Goal: Information Seeking & Learning: Learn about a topic

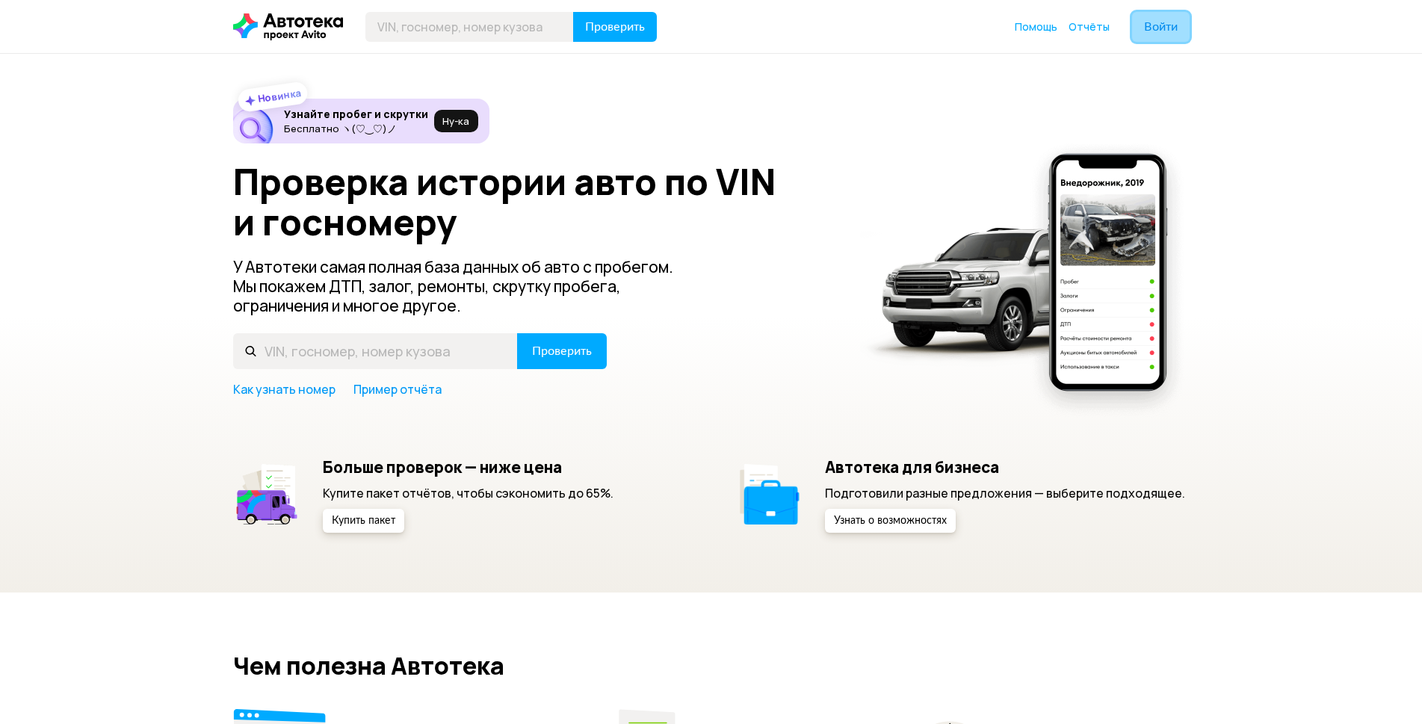
click at [1151, 27] on span "Войти" at bounding box center [1161, 27] width 34 height 12
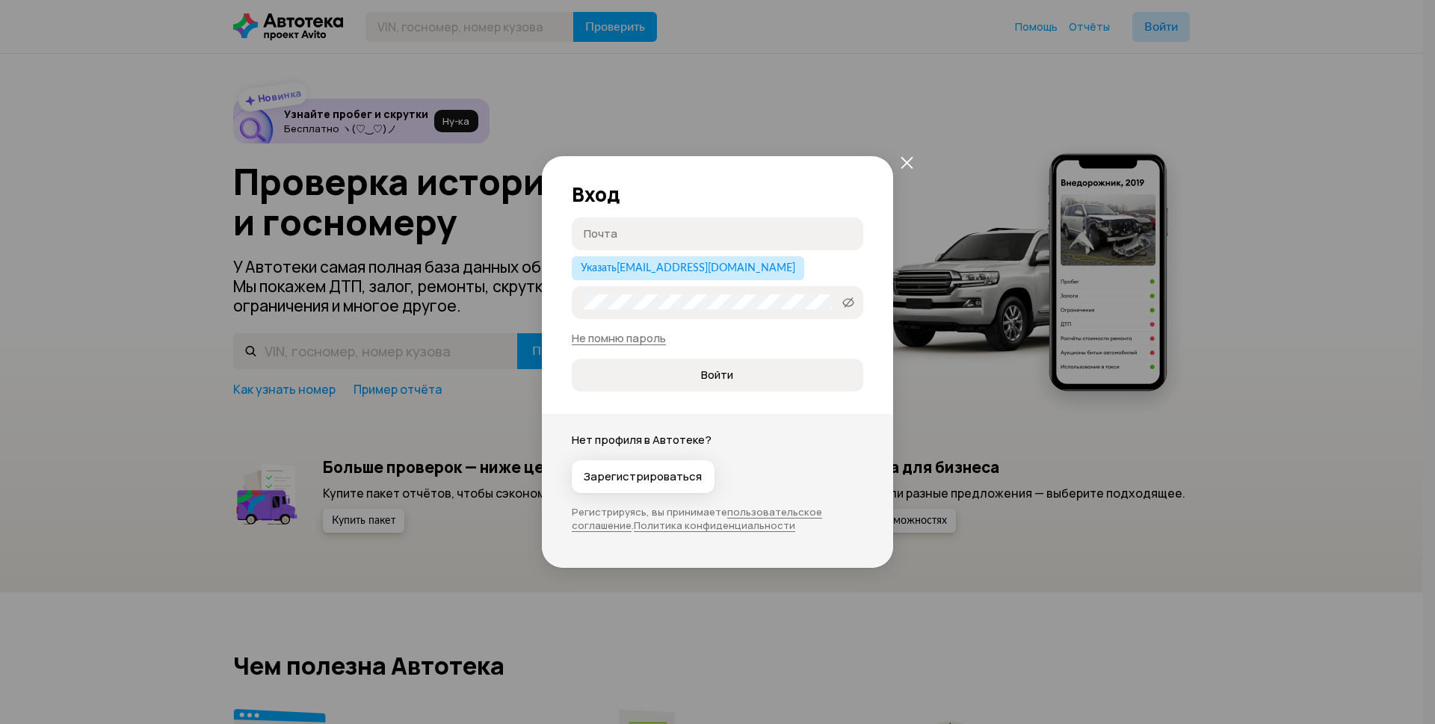
type input "[EMAIL_ADDRESS][DOMAIN_NAME]"
click at [709, 380] on span "Войти" at bounding box center [717, 375] width 32 height 15
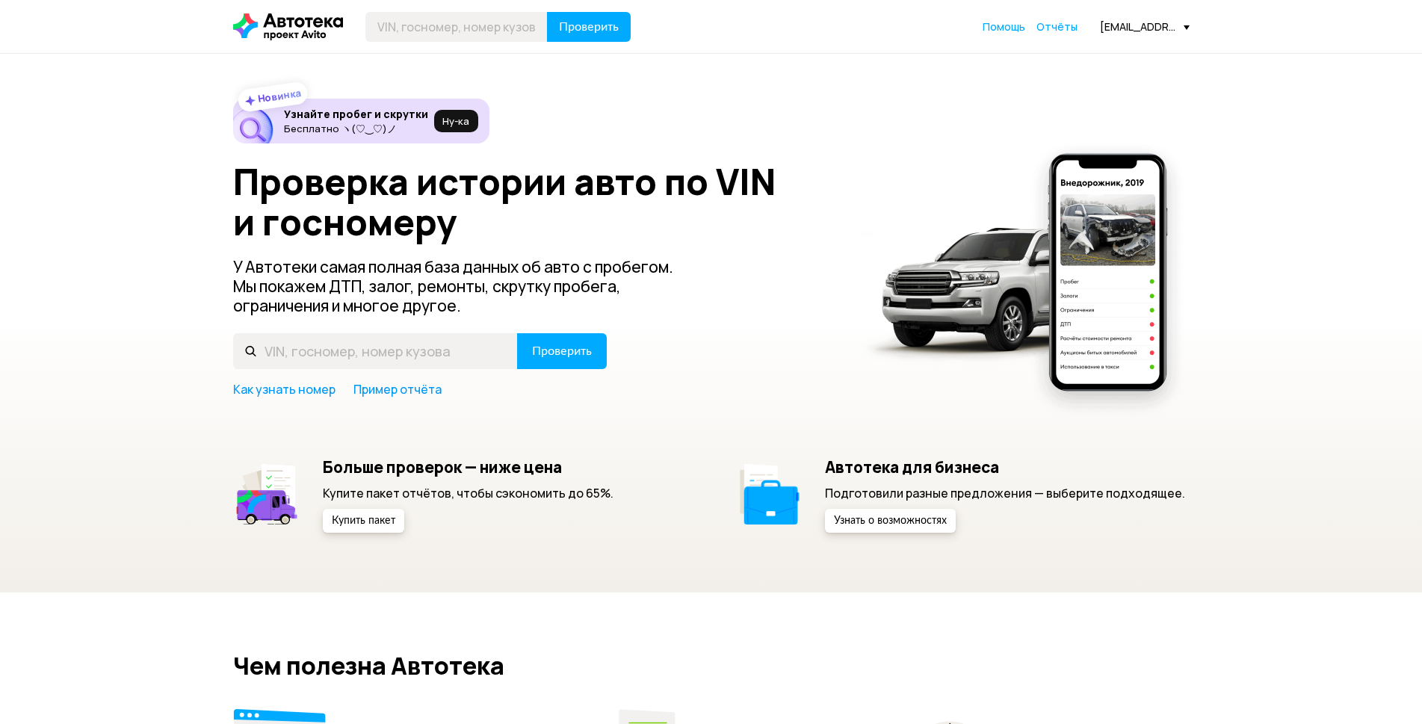
click at [1189, 24] on div "[EMAIL_ADDRESS][DOMAIN_NAME]" at bounding box center [1145, 26] width 90 height 14
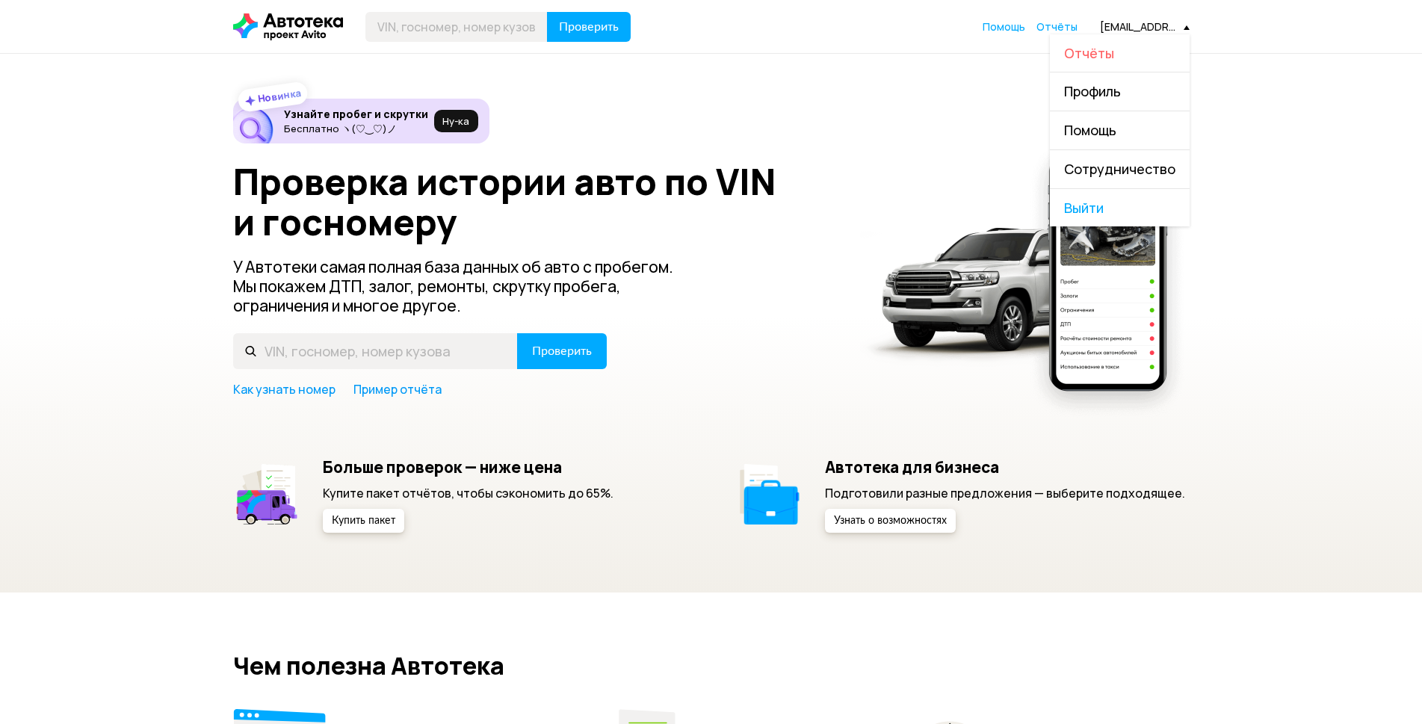
click at [1092, 53] on span "Отчёты" at bounding box center [1089, 53] width 50 height 18
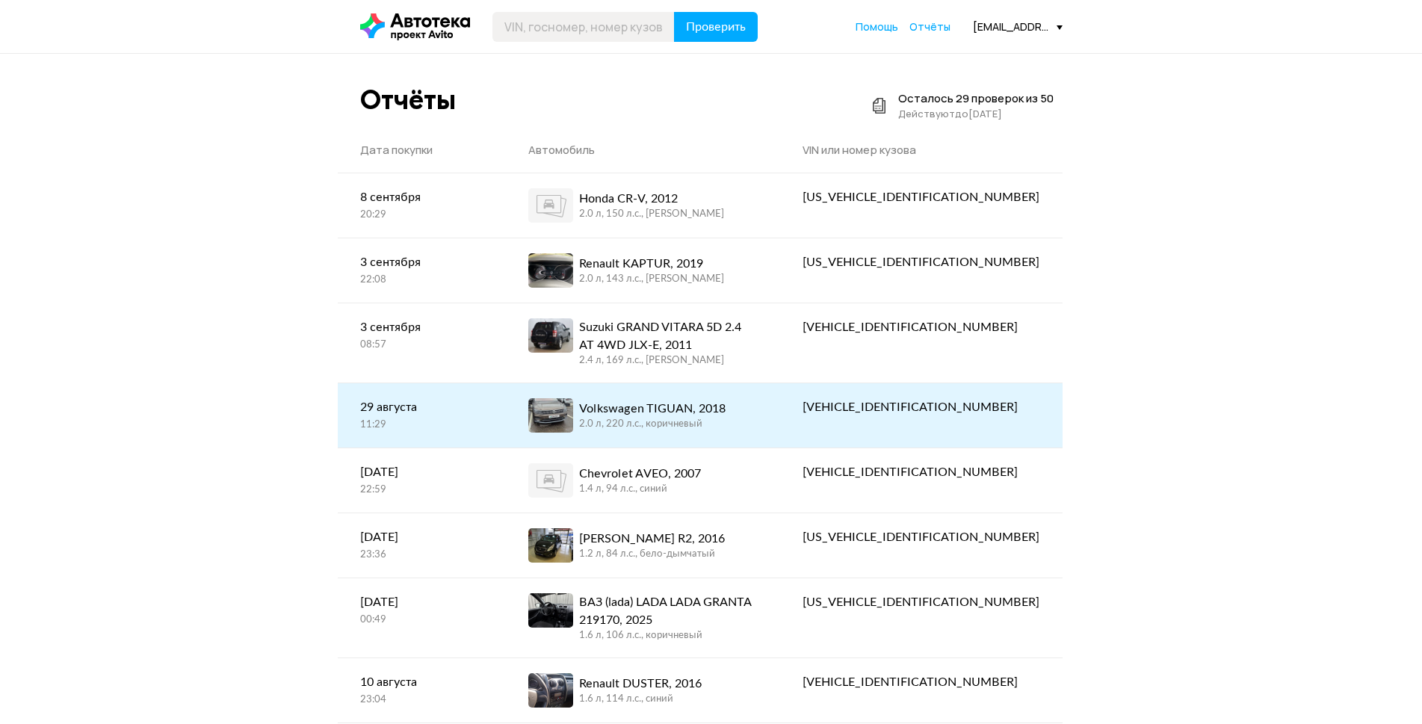
click at [691, 406] on div "Volkswagen TIGUAN, 2018" at bounding box center [652, 409] width 146 height 18
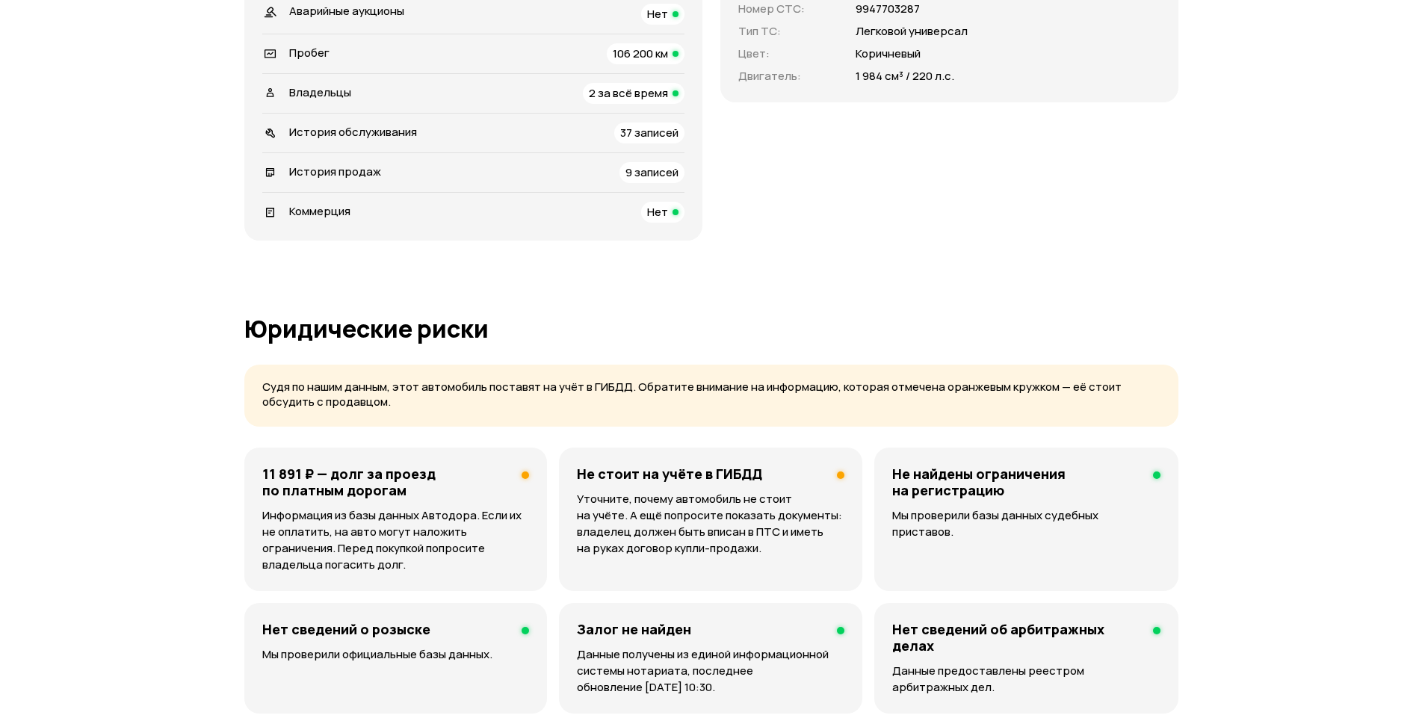
scroll to position [673, 0]
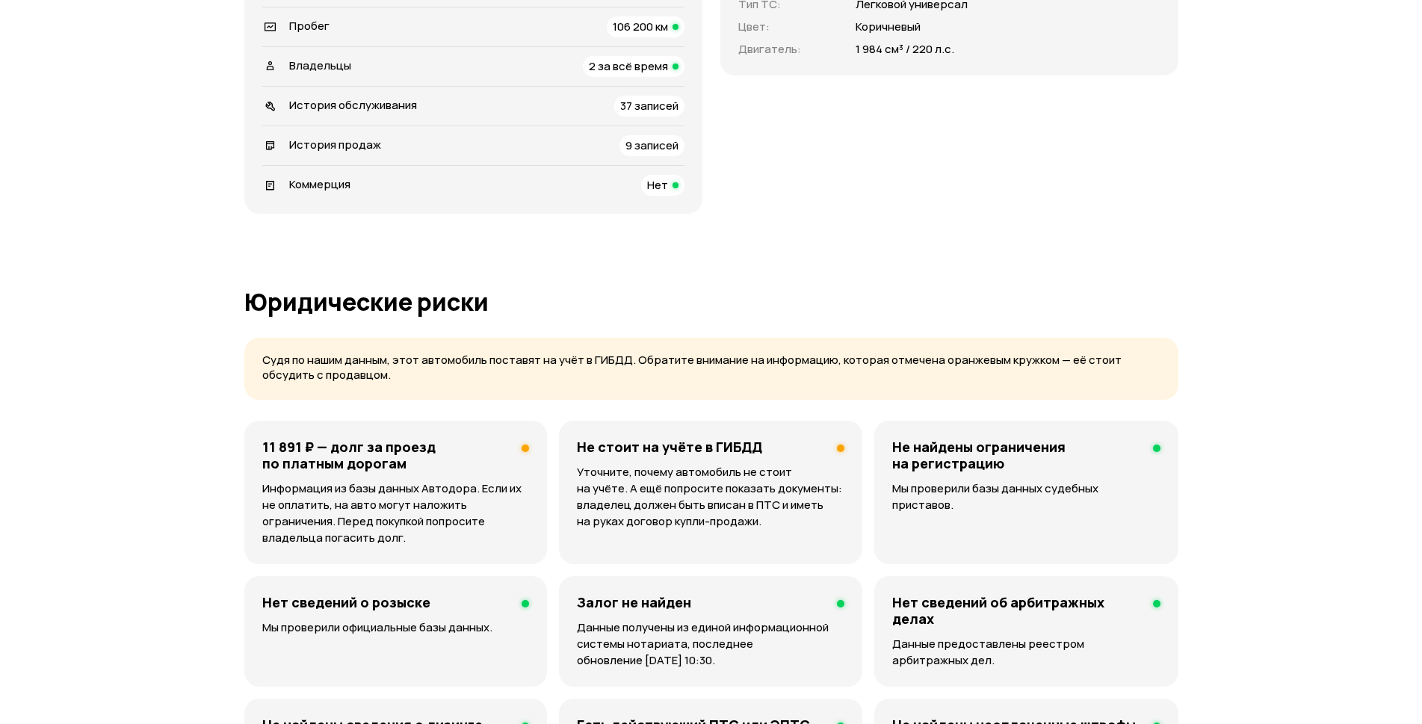
click at [679, 153] on span "9 записей" at bounding box center [652, 146] width 53 height 16
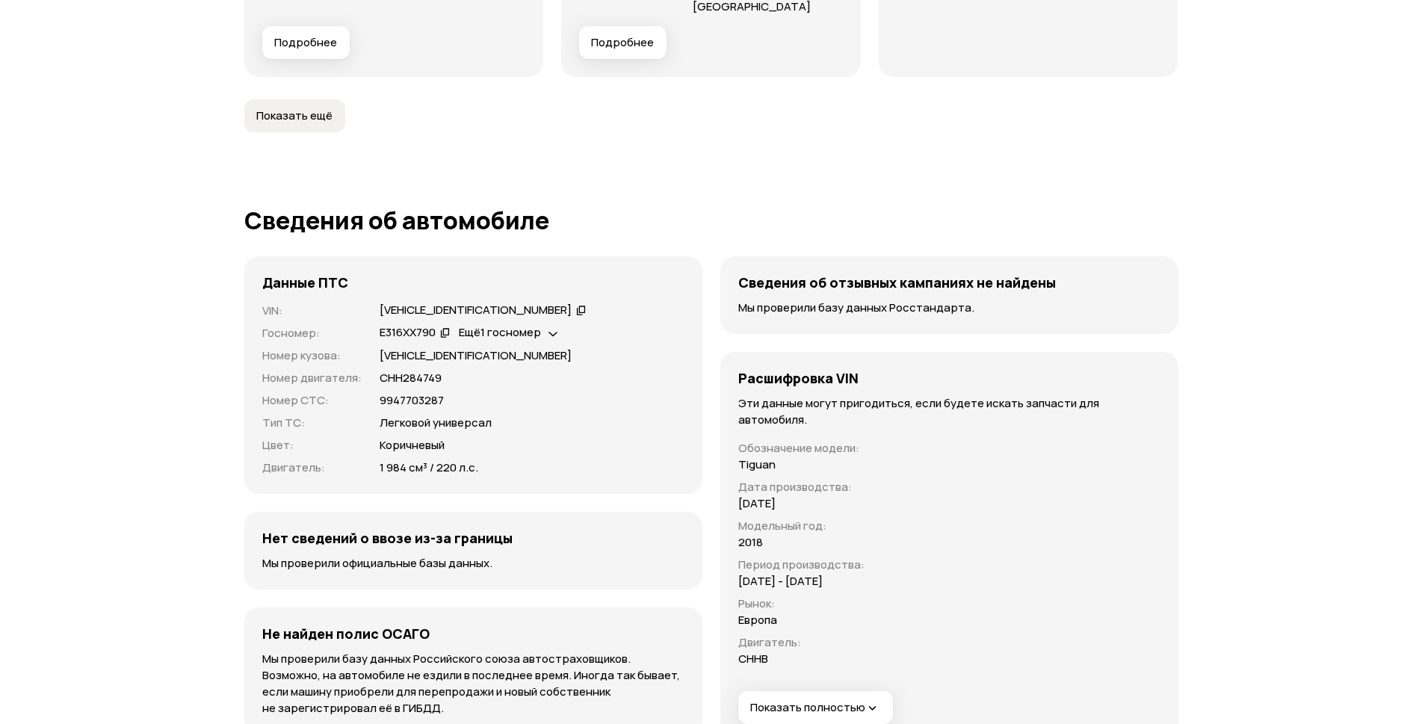
scroll to position [4792, 0]
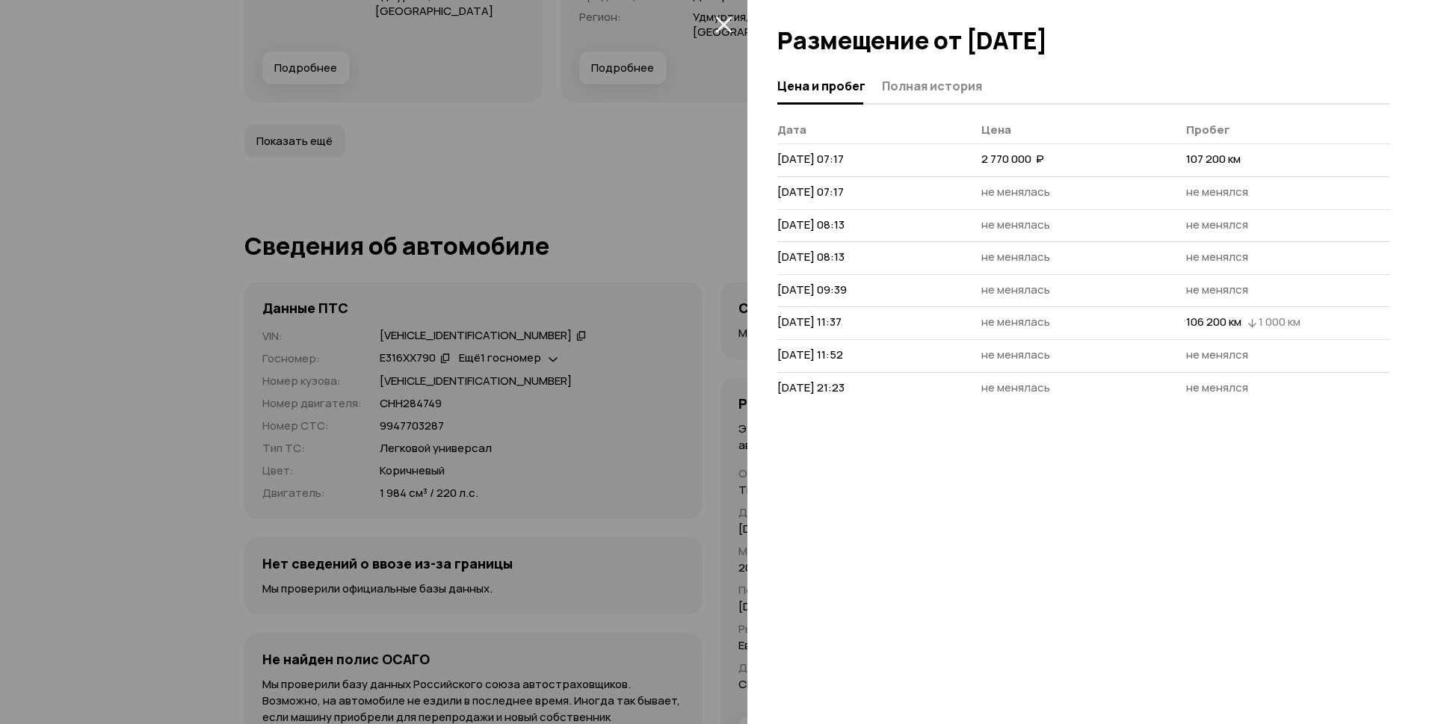
click at [107, 202] on div at bounding box center [717, 362] width 1435 height 724
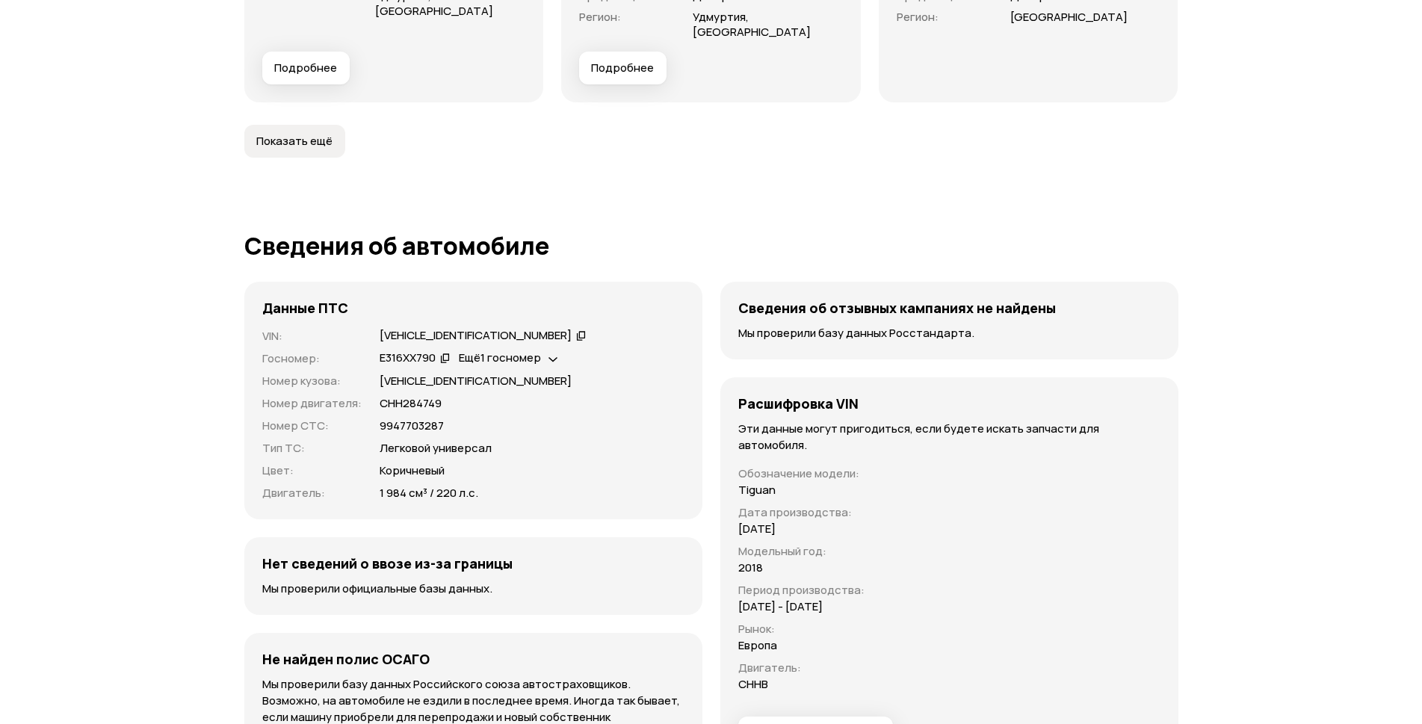
scroll to position [4867, 0]
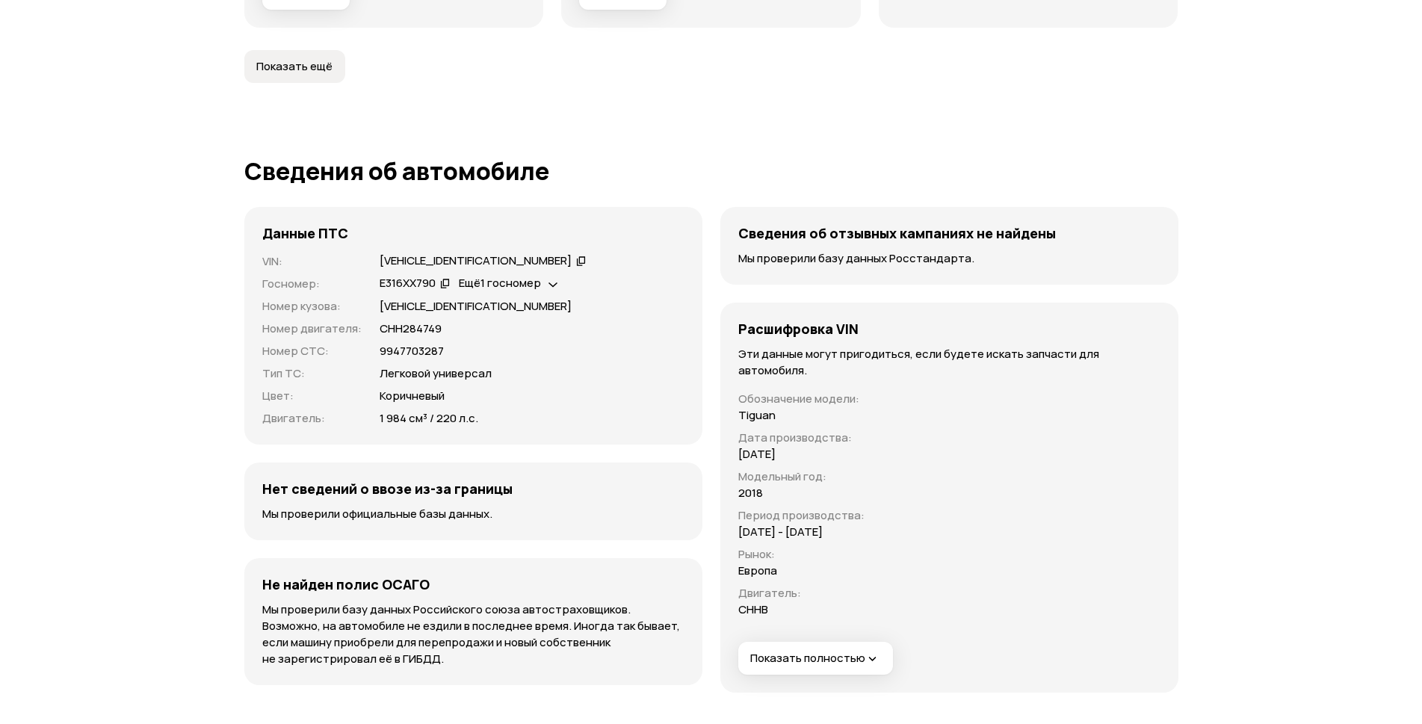
click at [295, 74] on span "Показать ещё" at bounding box center [294, 66] width 76 height 15
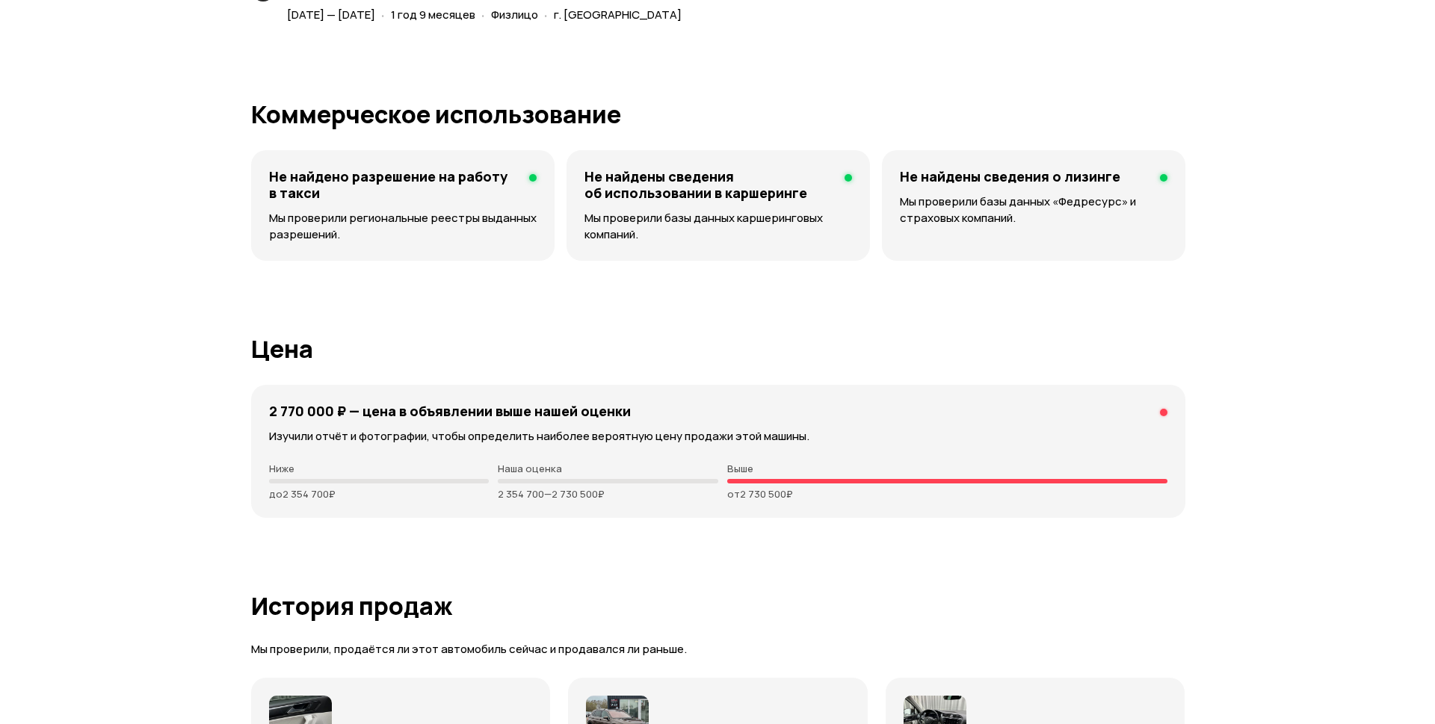
scroll to position [3668, 0]
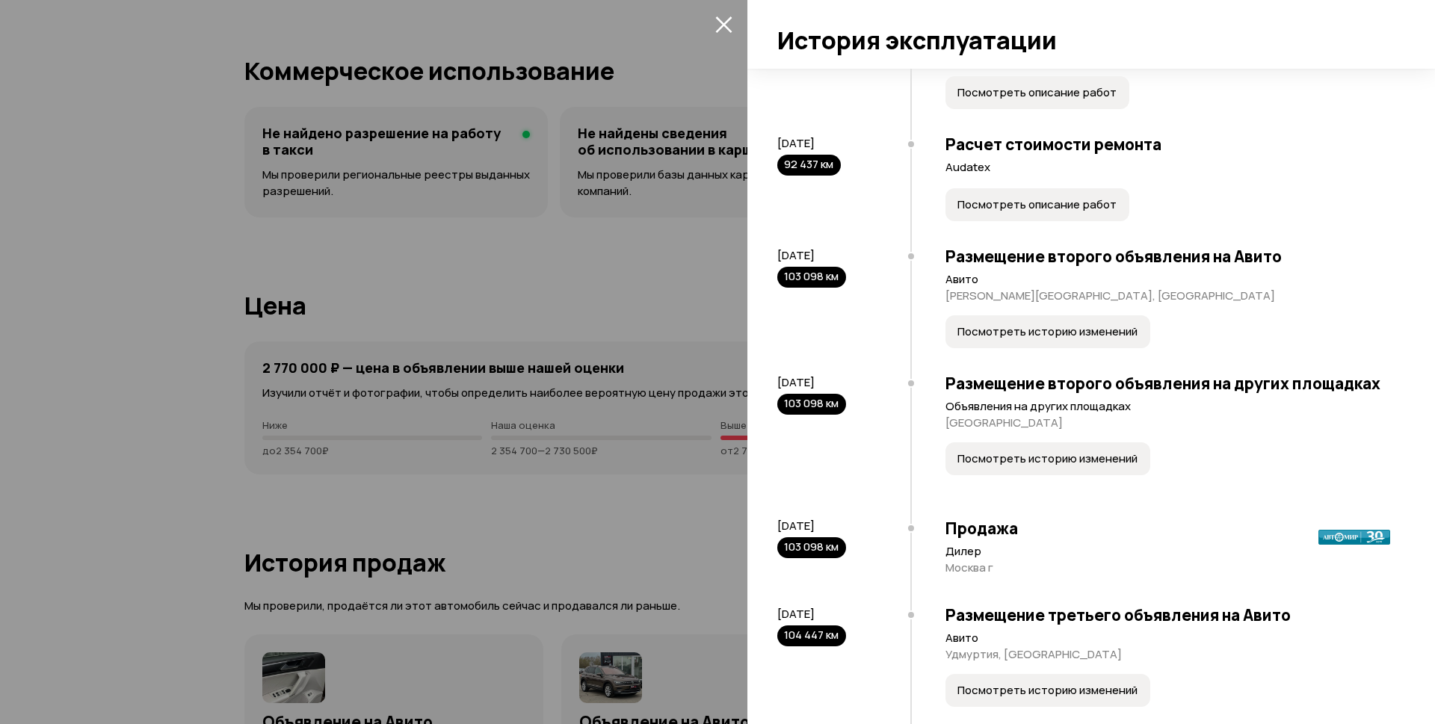
scroll to position [3438, 0]
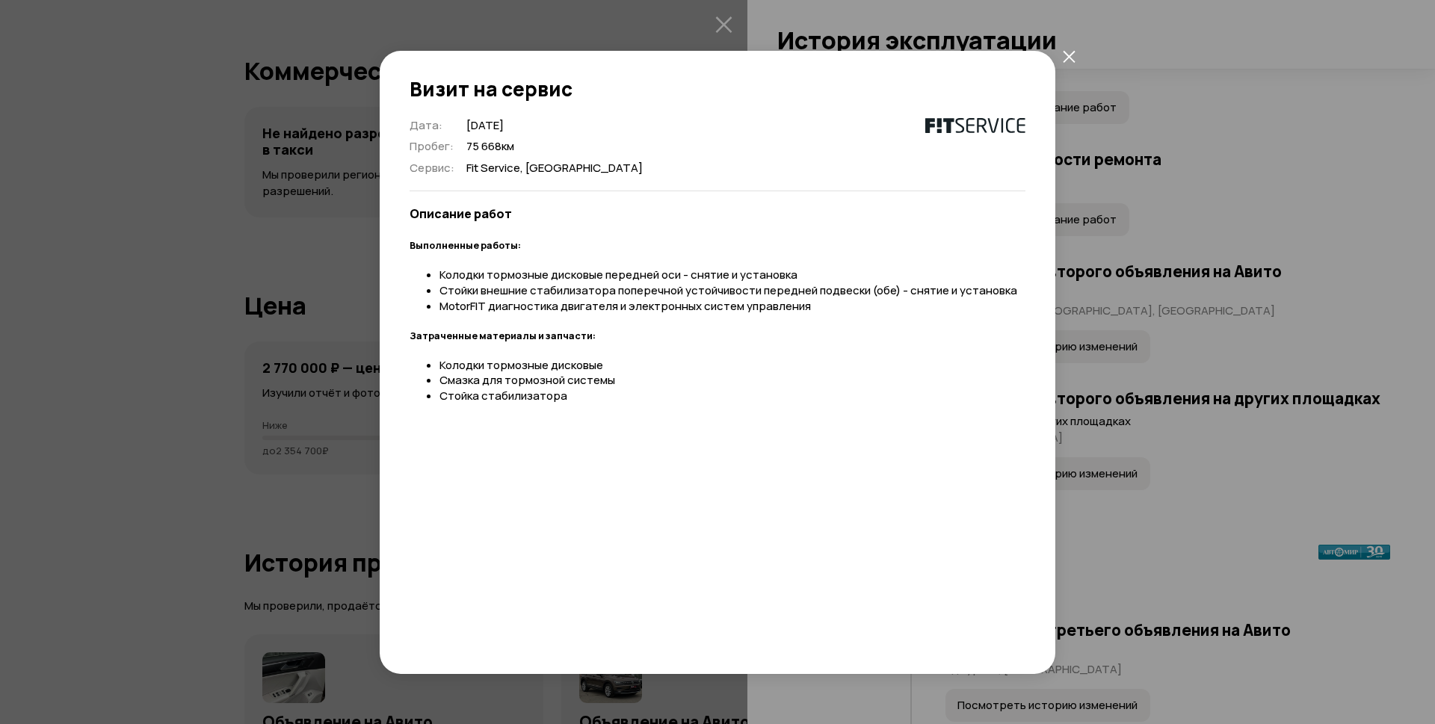
click at [1066, 54] on icon "закрыть" at bounding box center [1069, 57] width 12 height 12
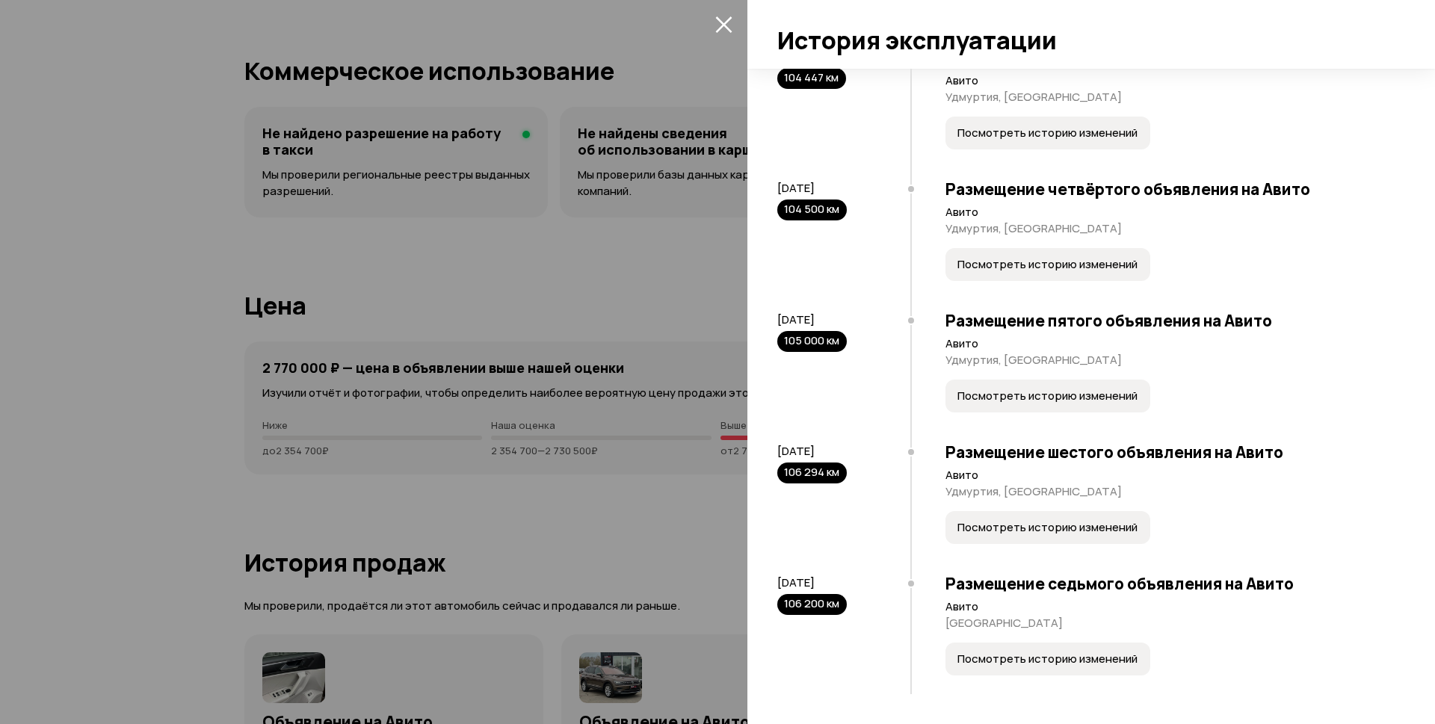
scroll to position [4036, 0]
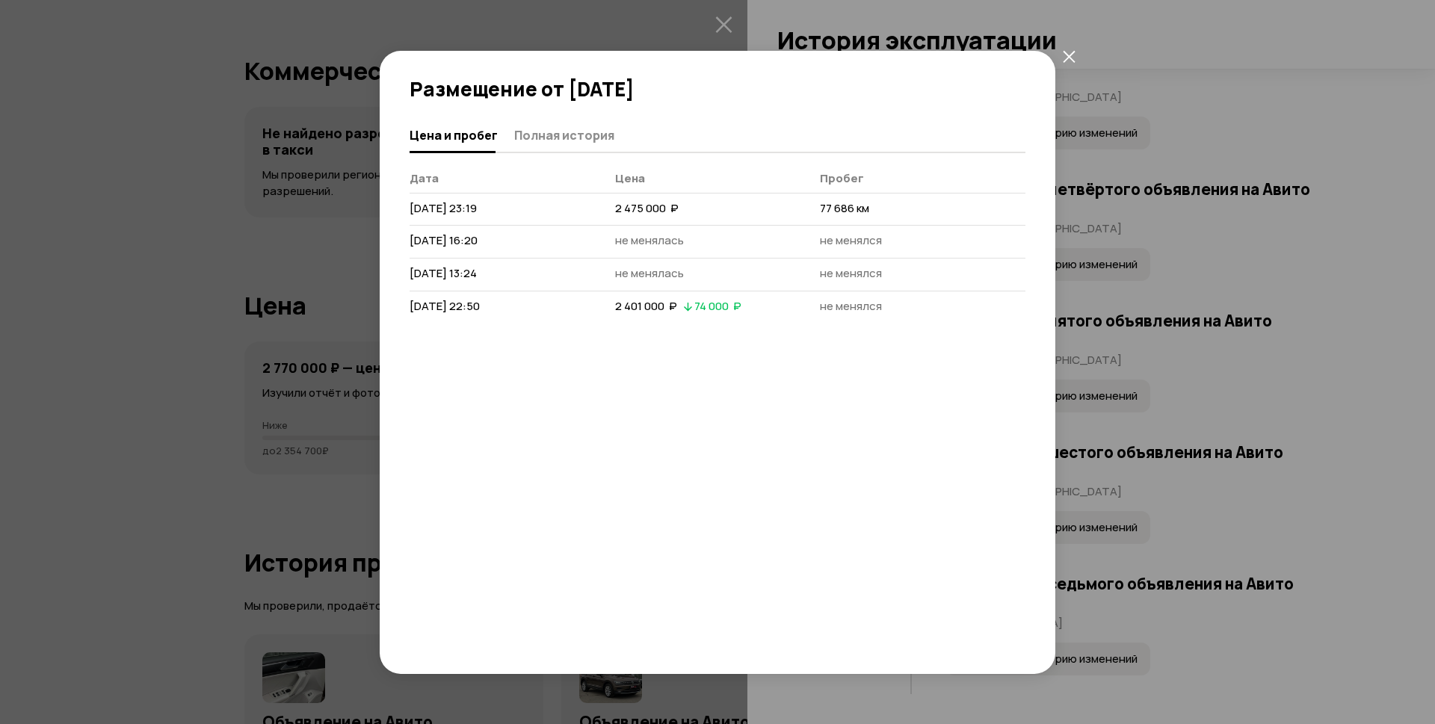
click at [1071, 55] on icon "закрыть" at bounding box center [1069, 57] width 12 height 12
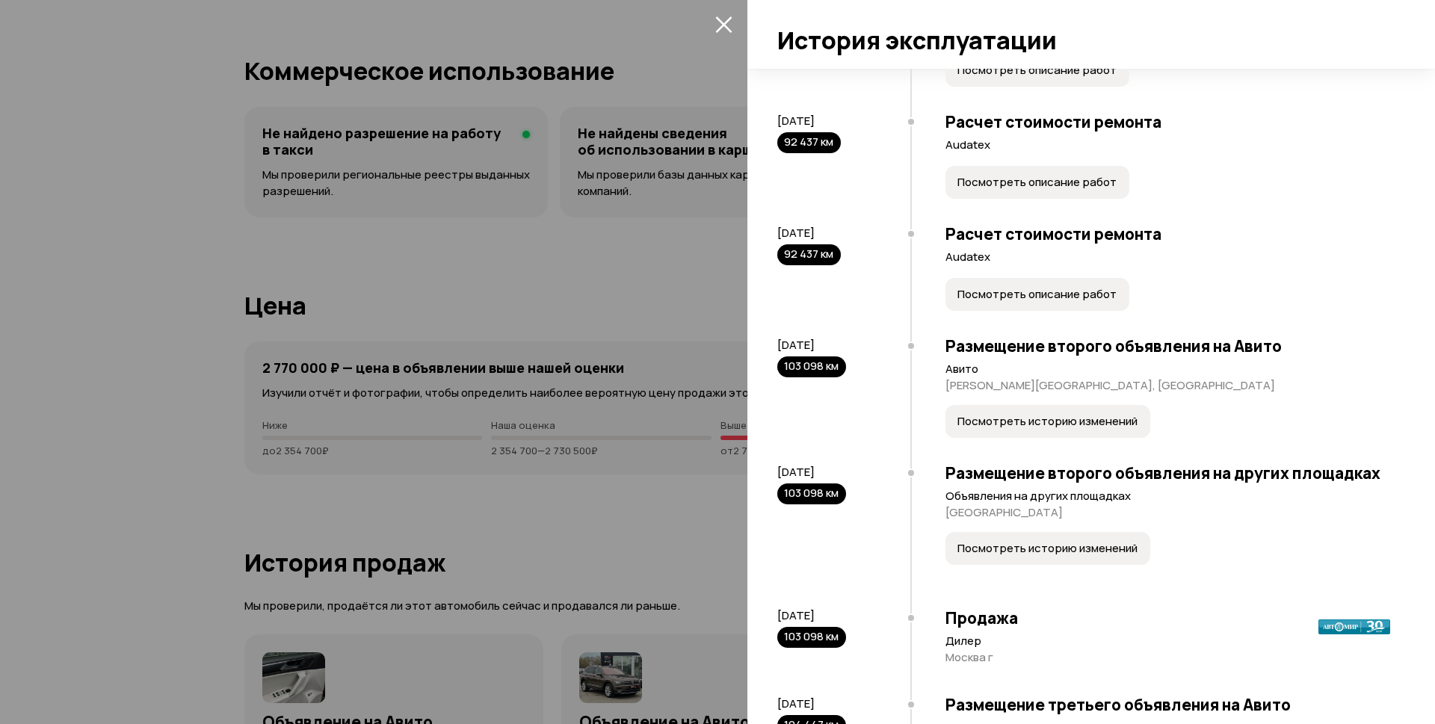
scroll to position [3289, 0]
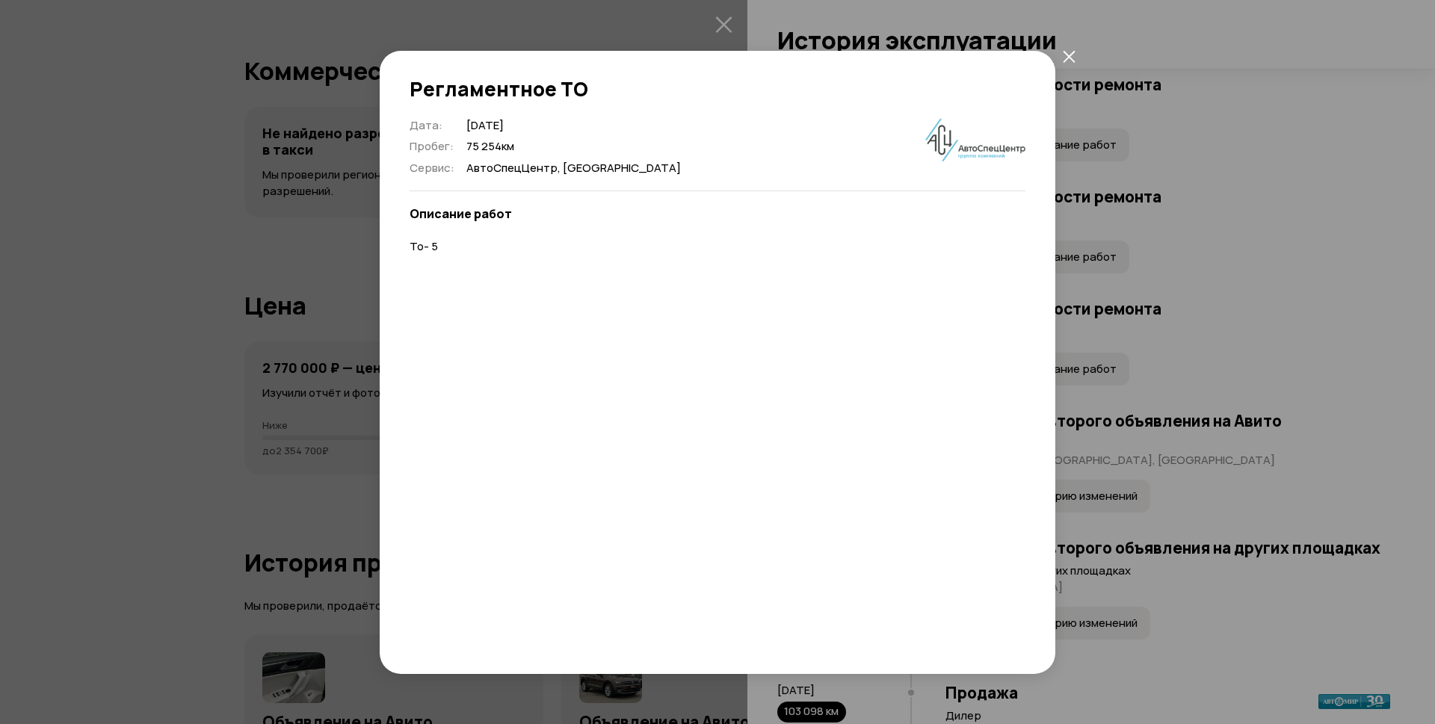
click at [1070, 53] on icon "закрыть" at bounding box center [1069, 56] width 13 height 13
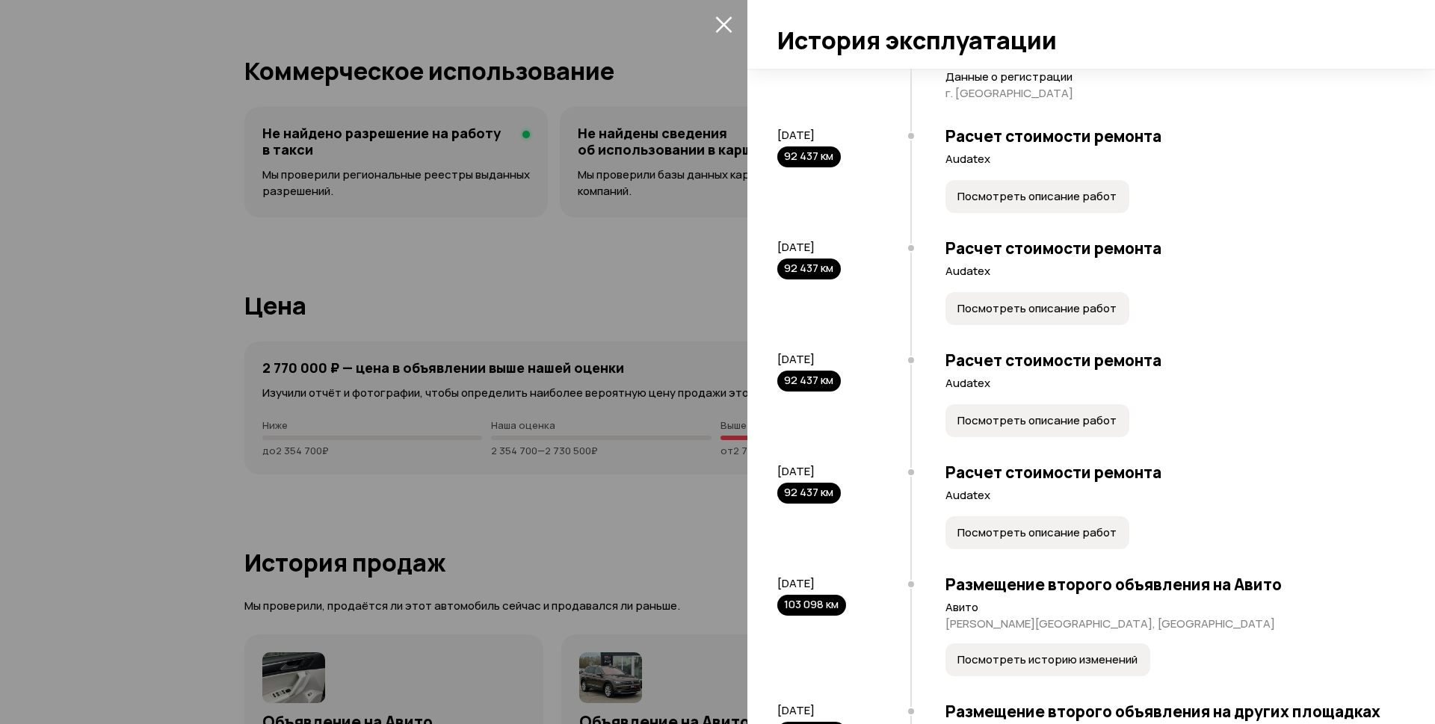
scroll to position [3065, 0]
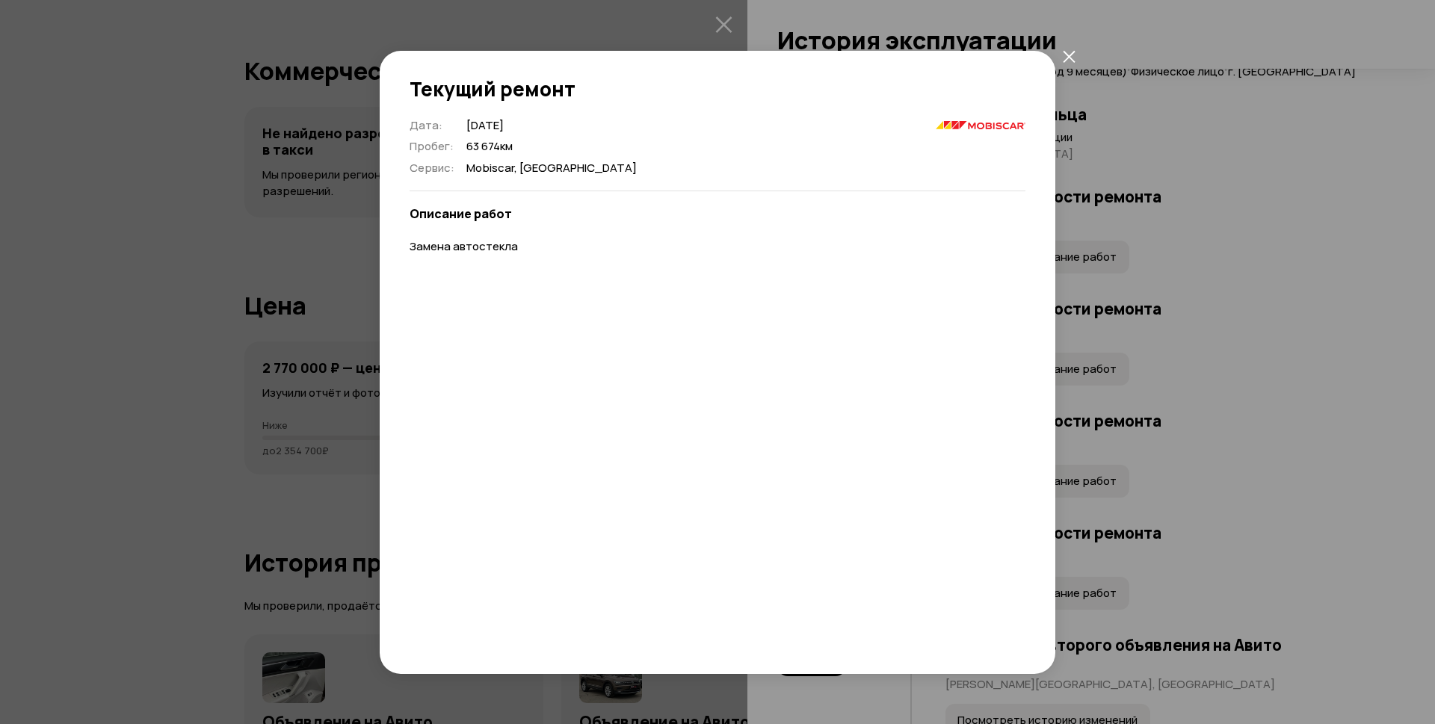
click at [1067, 51] on icon "закрыть" at bounding box center [1069, 56] width 13 height 13
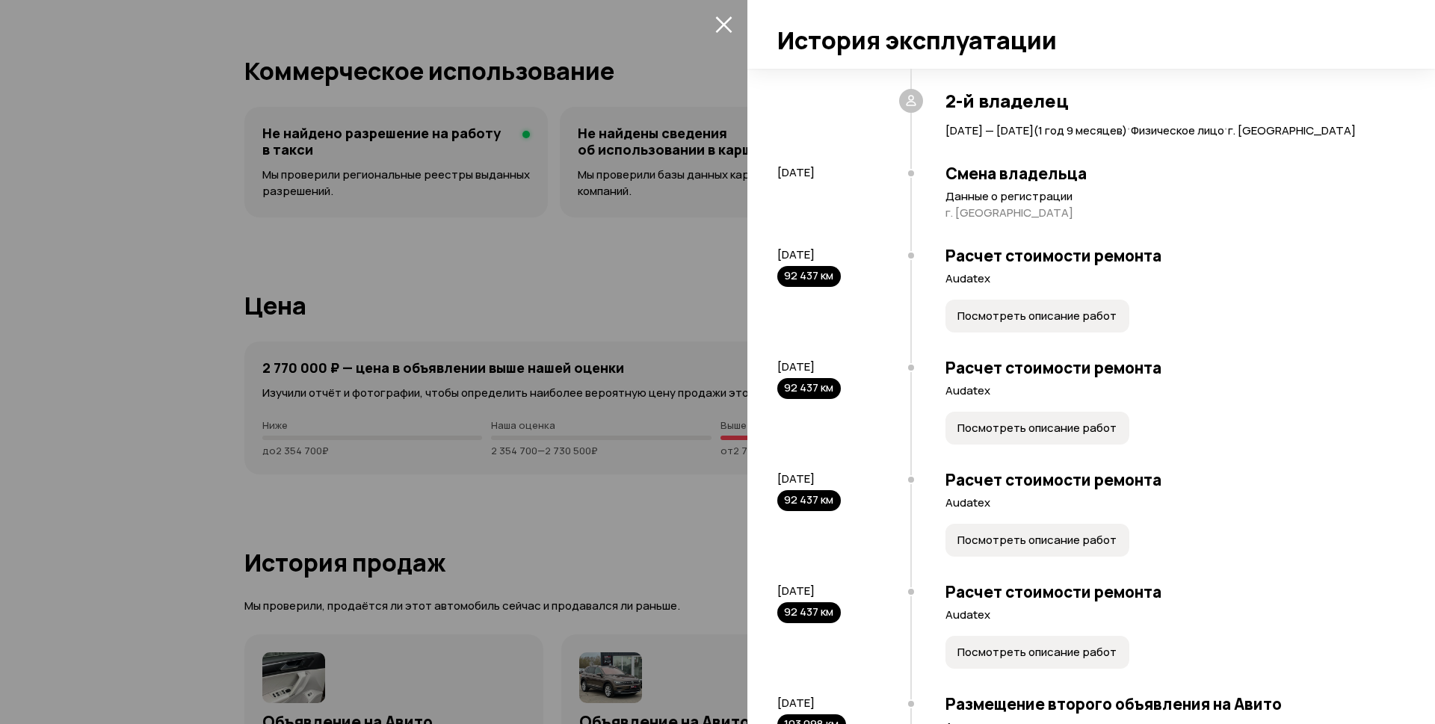
scroll to position [2915, 0]
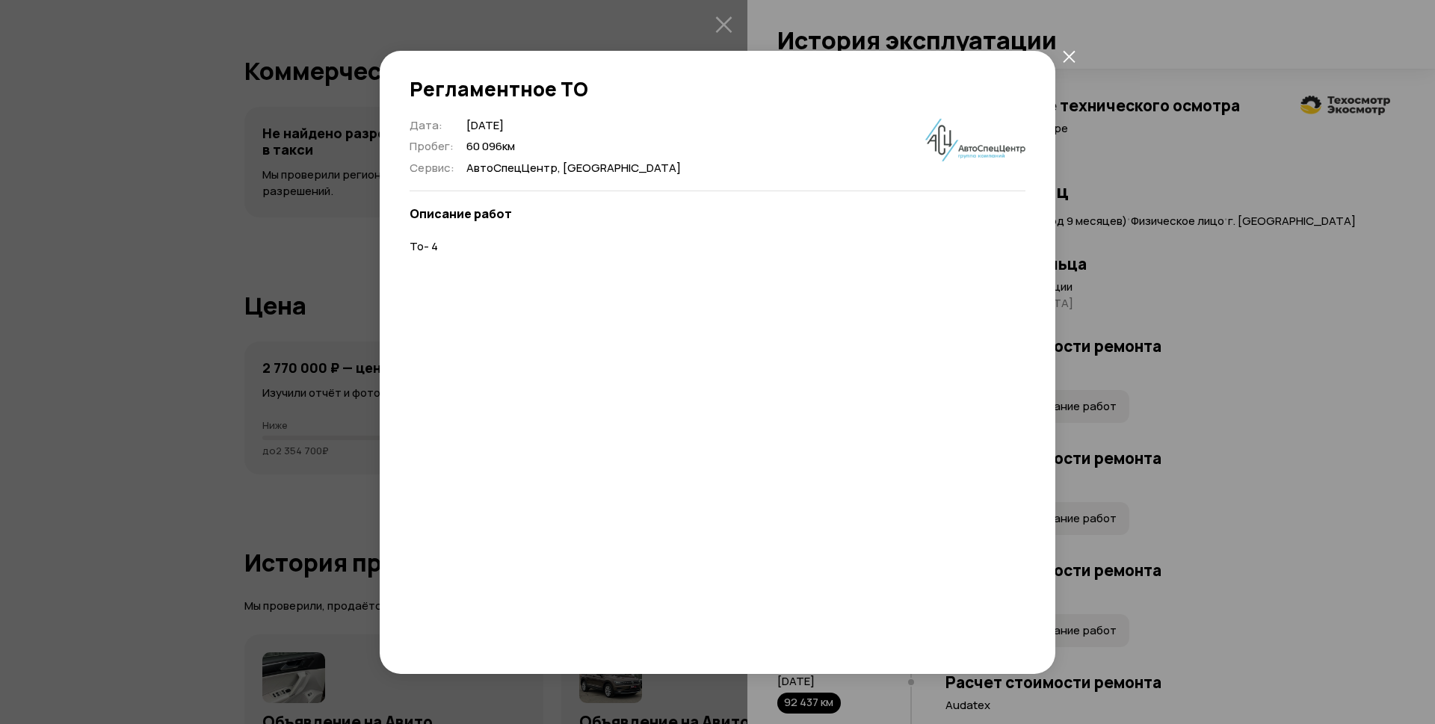
click at [1068, 52] on icon "закрыть" at bounding box center [1069, 56] width 13 height 13
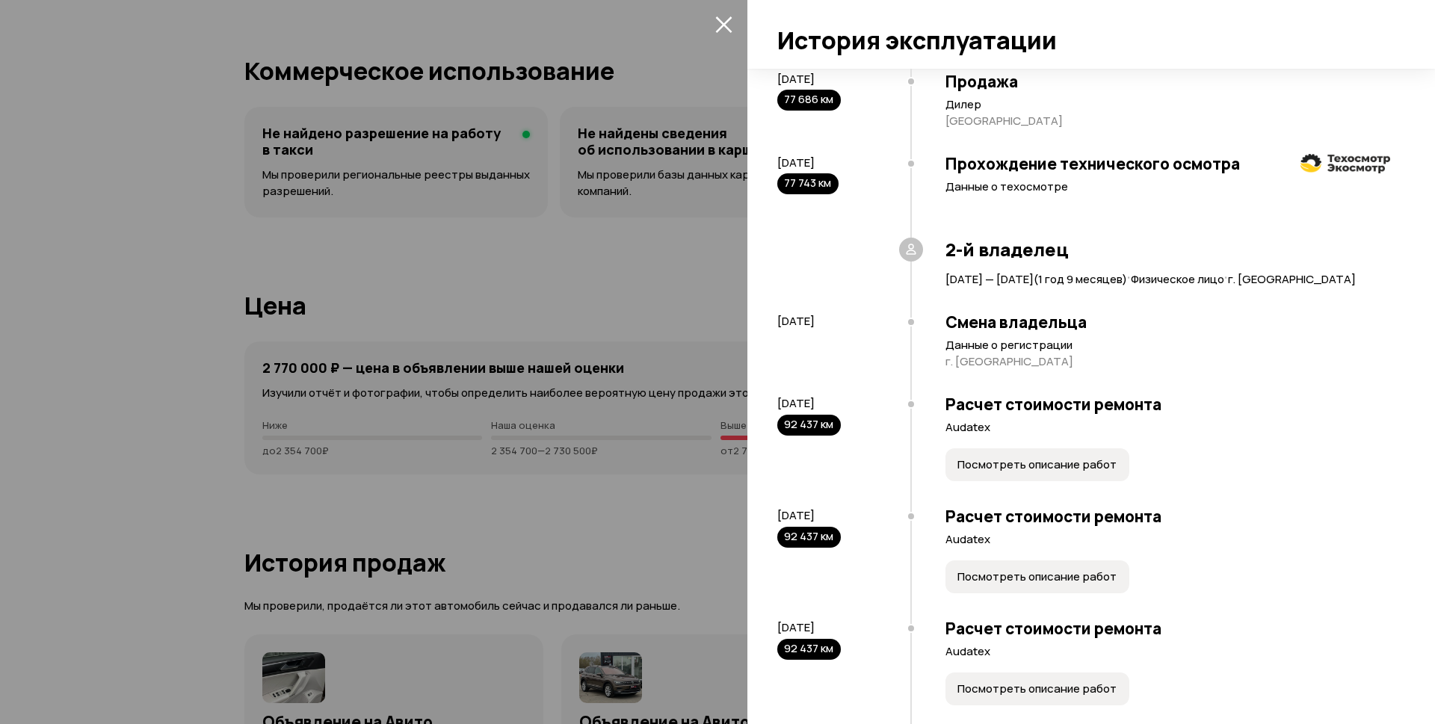
scroll to position [2766, 0]
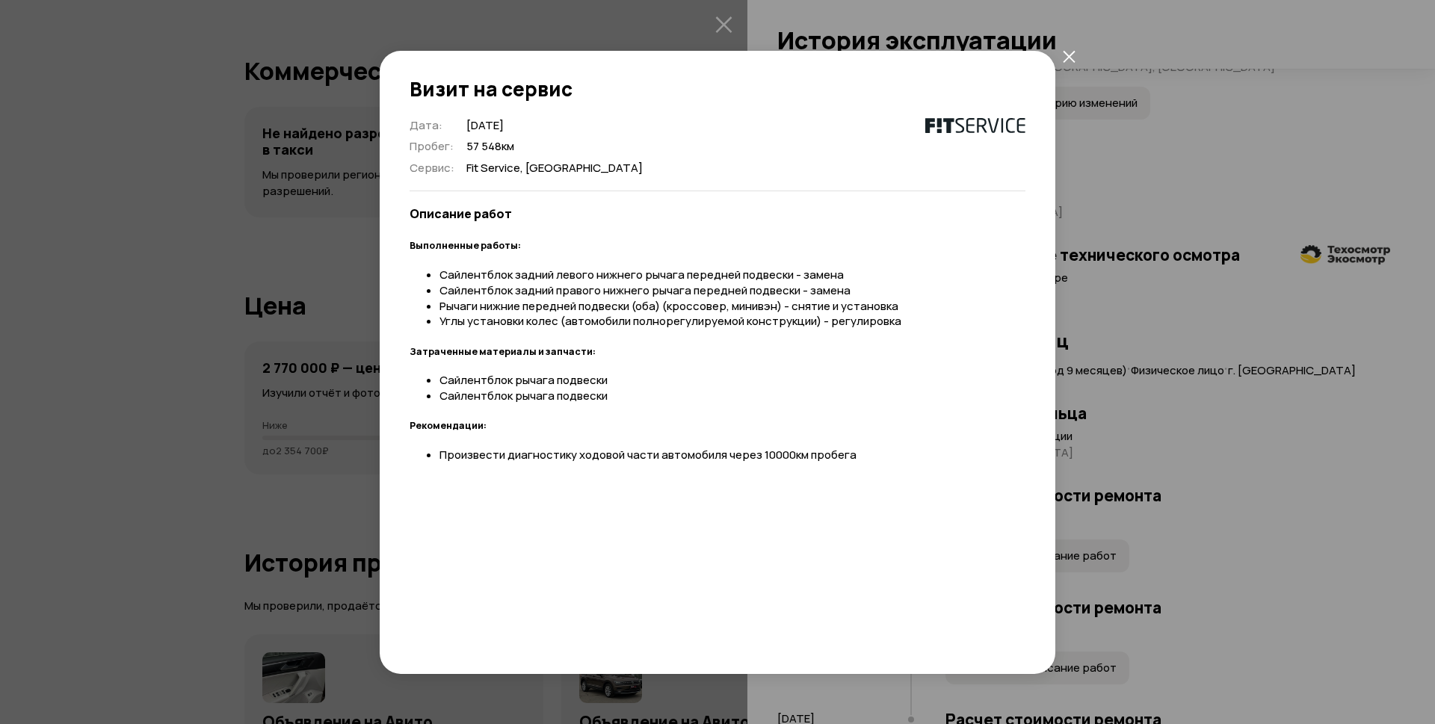
click at [1070, 54] on icon "закрыть" at bounding box center [1069, 56] width 13 height 13
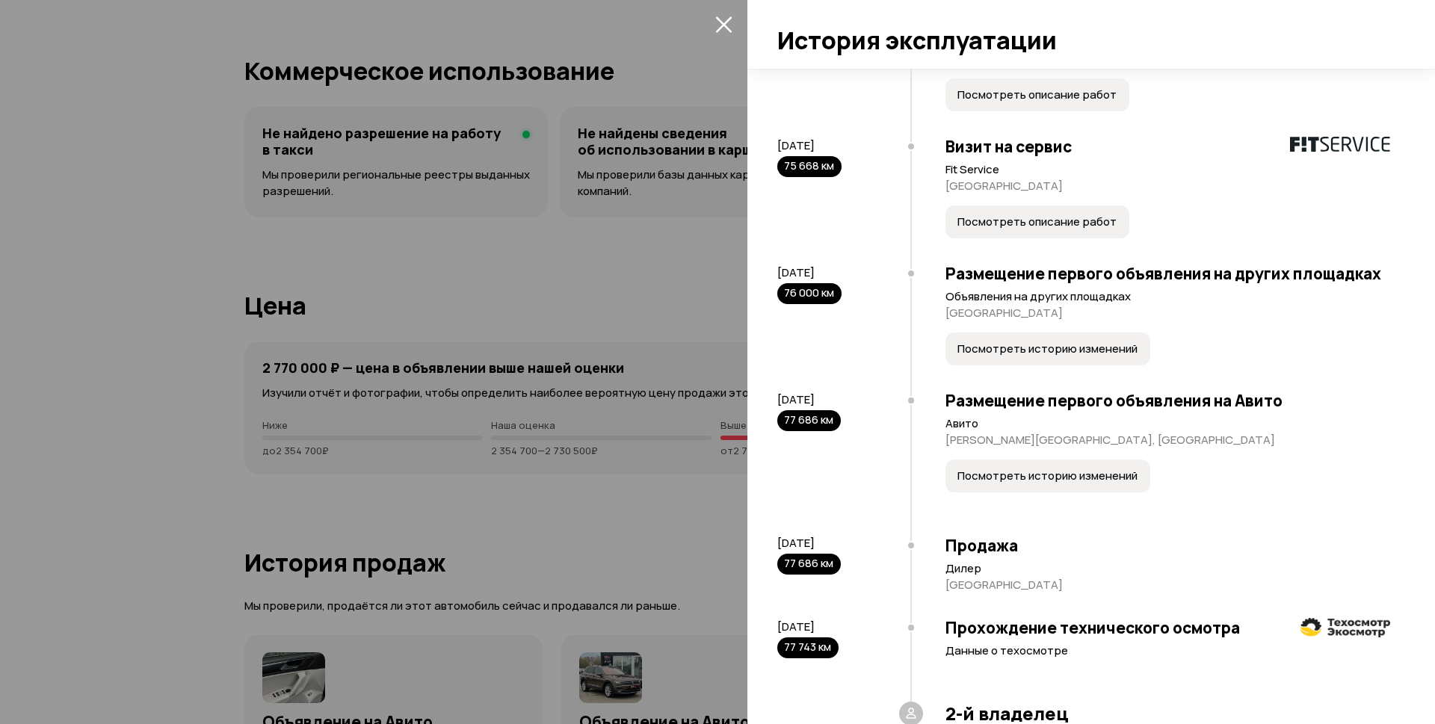
scroll to position [2392, 0]
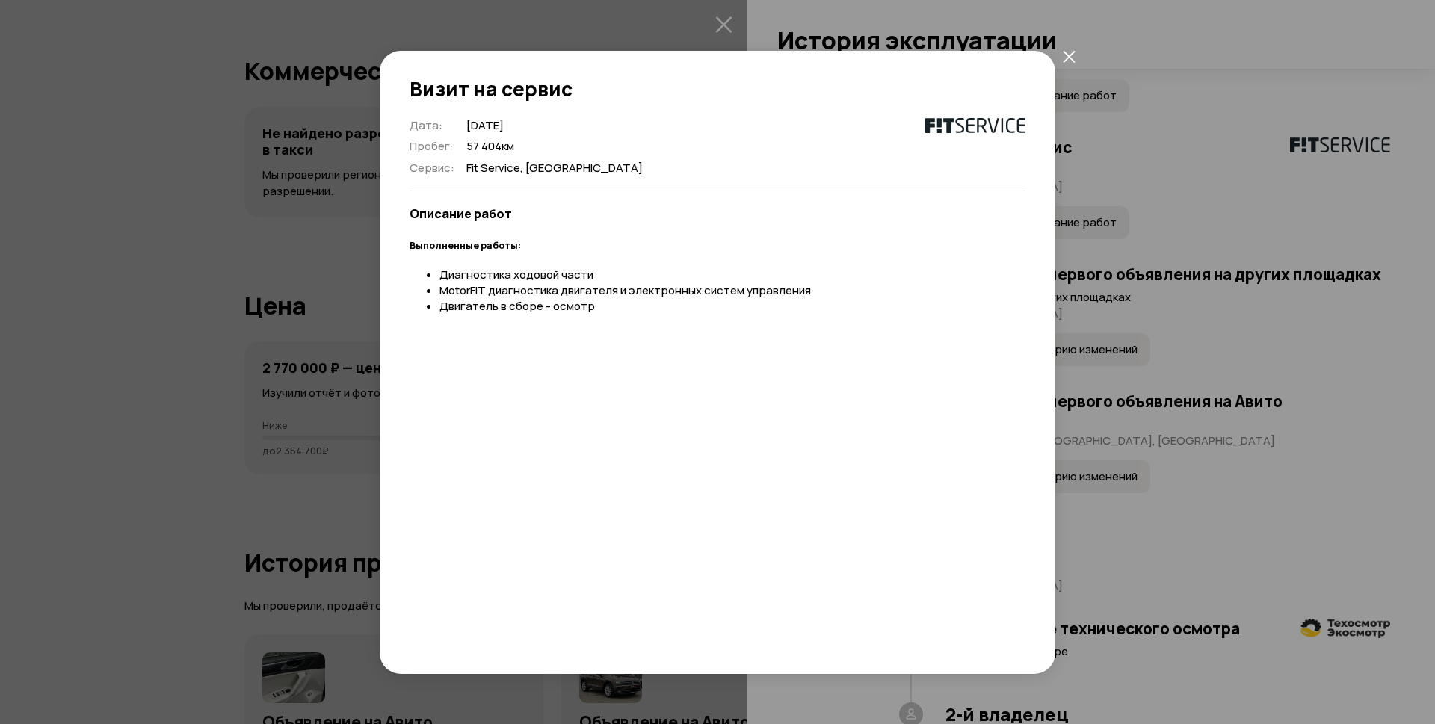
click at [1067, 56] on icon "закрыть" at bounding box center [1069, 56] width 13 height 13
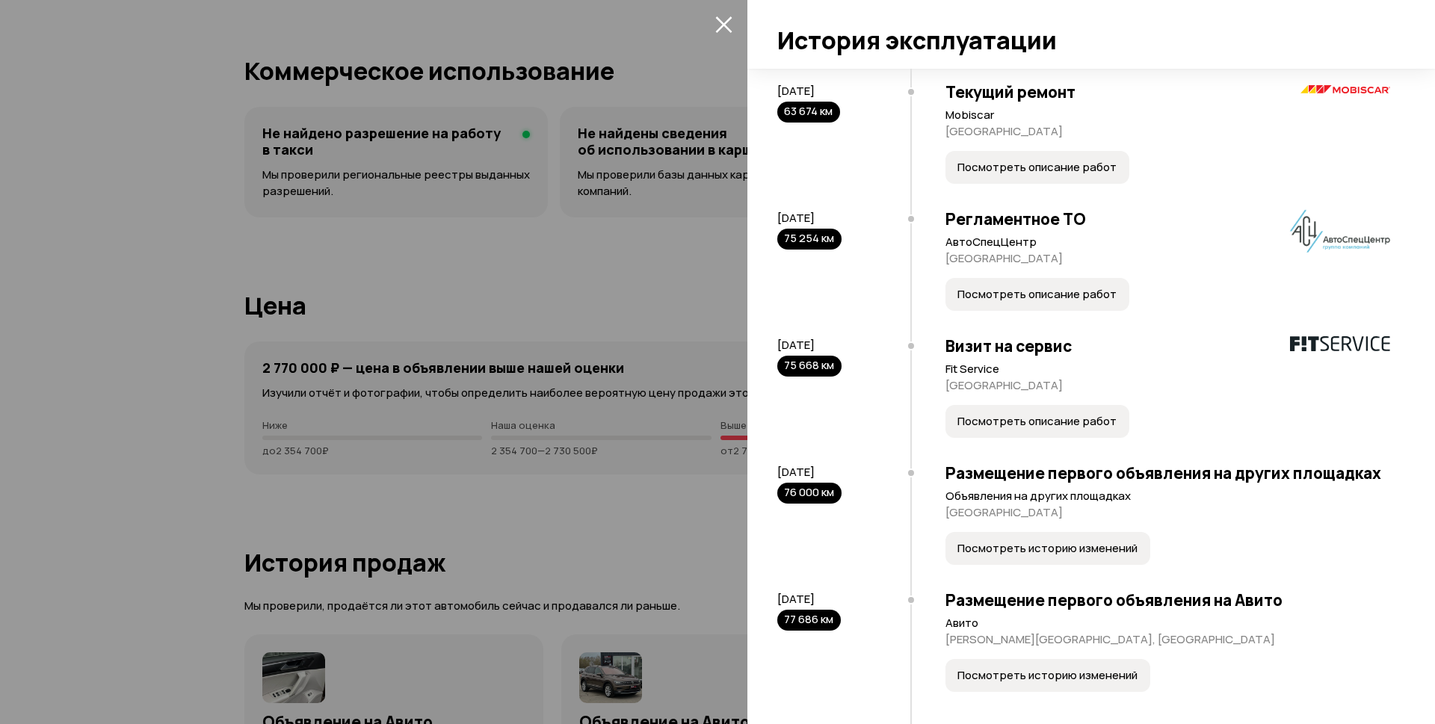
scroll to position [2168, 0]
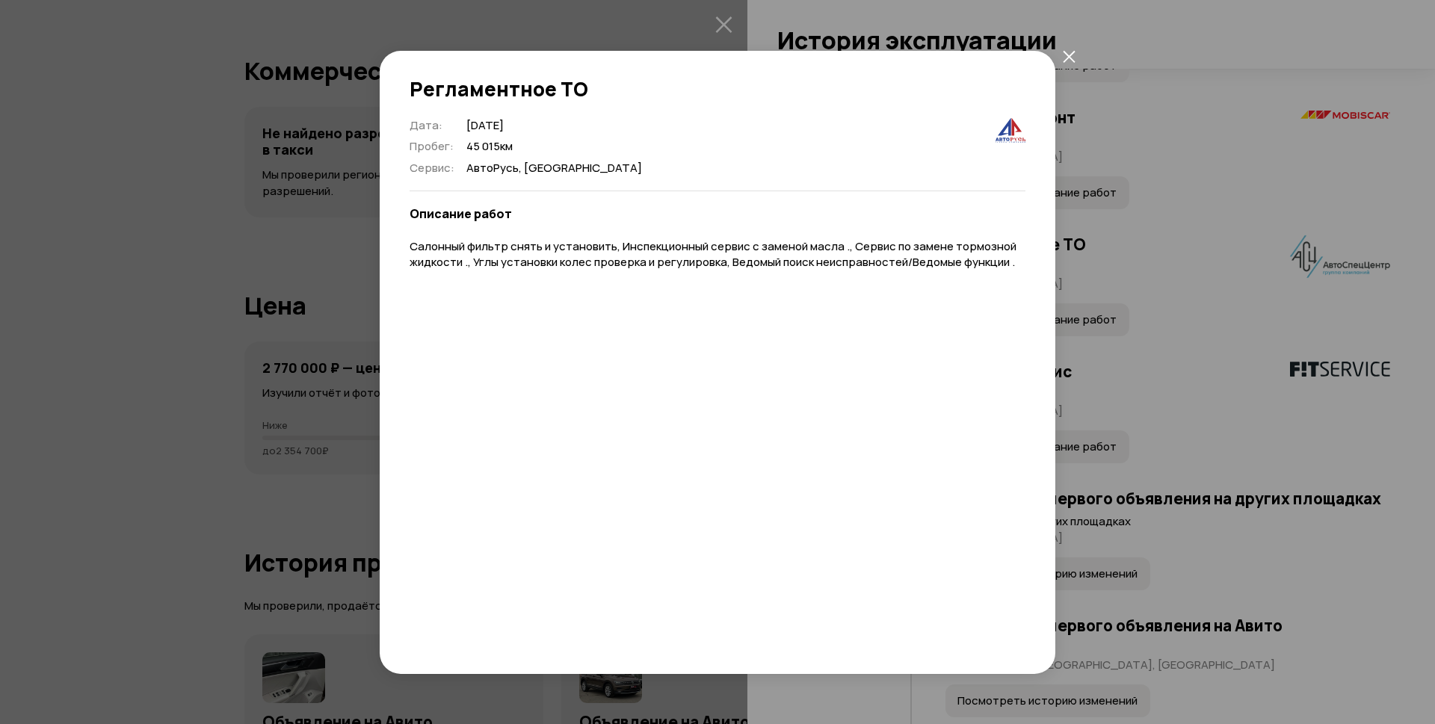
click at [1070, 56] on icon "закрыть" at bounding box center [1069, 57] width 12 height 12
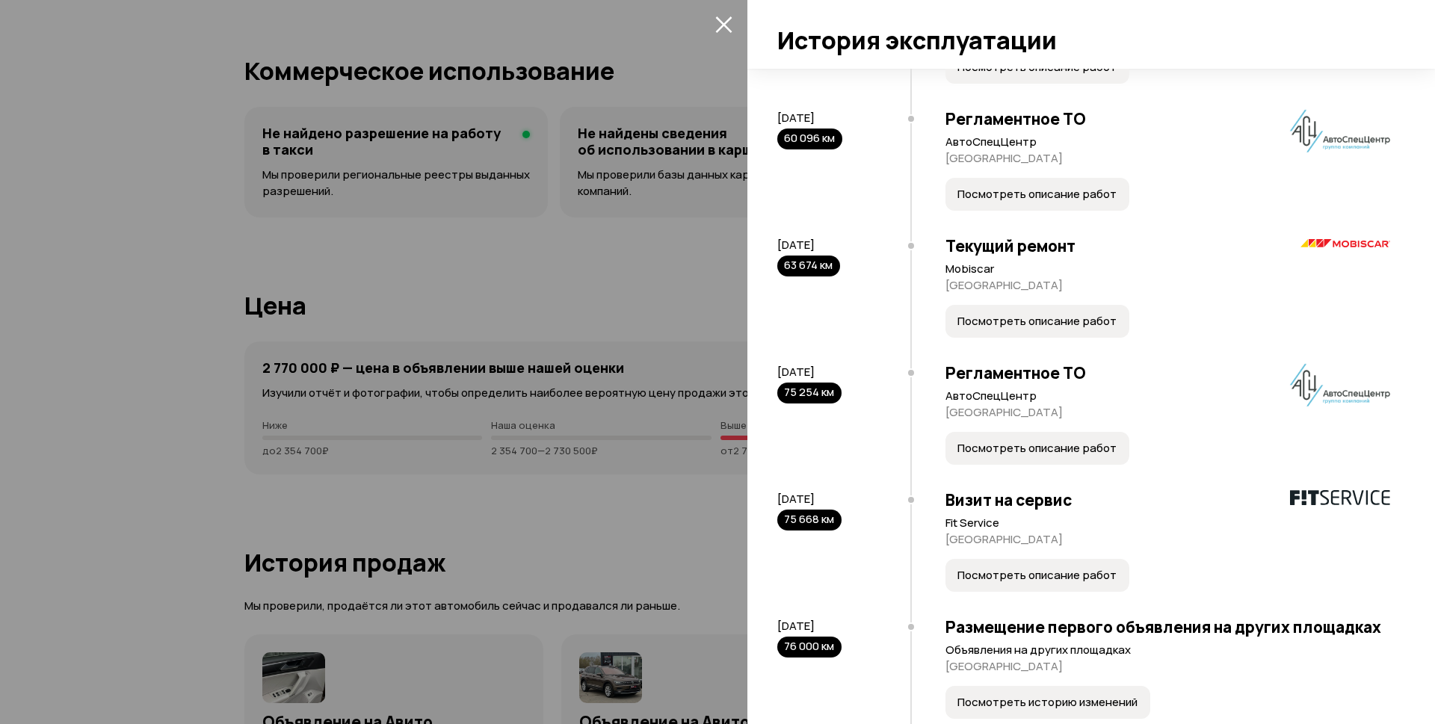
scroll to position [2018, 0]
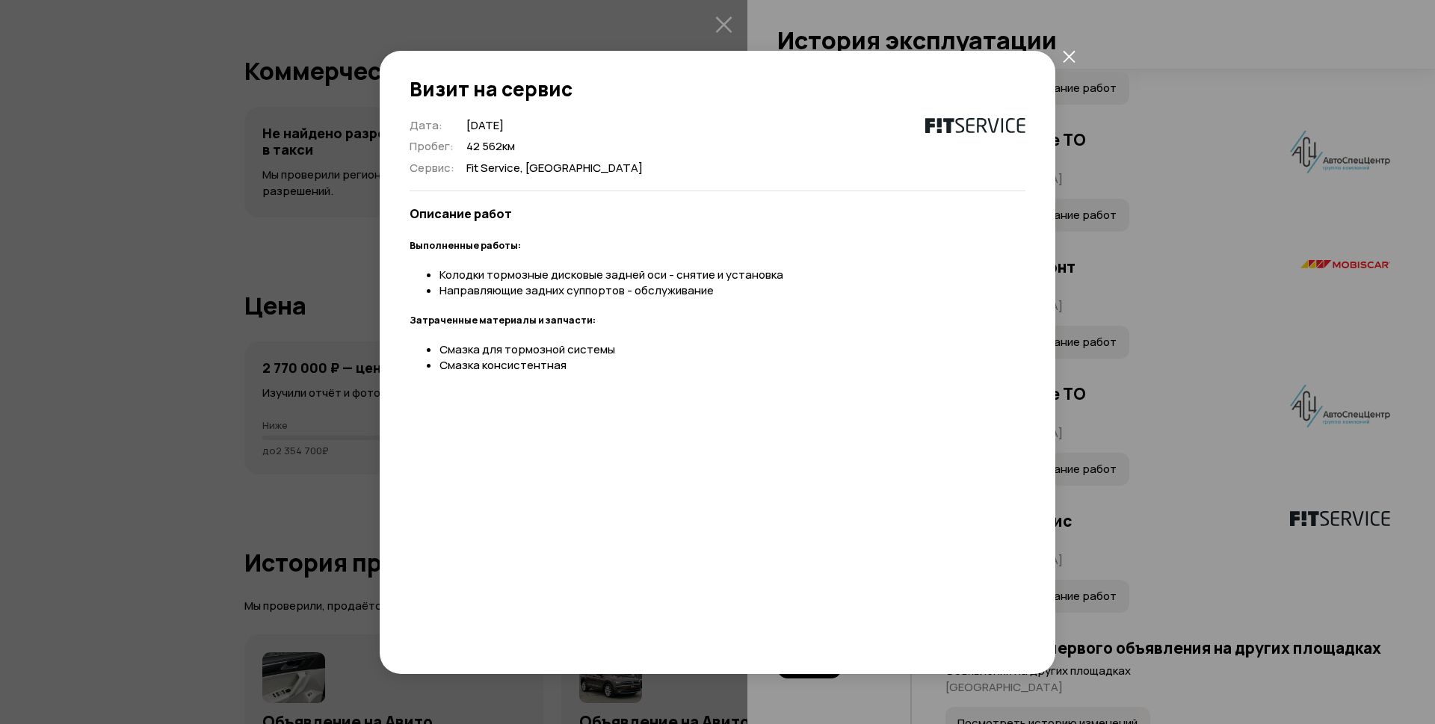
click at [1073, 50] on icon "закрыть" at bounding box center [1069, 56] width 13 height 13
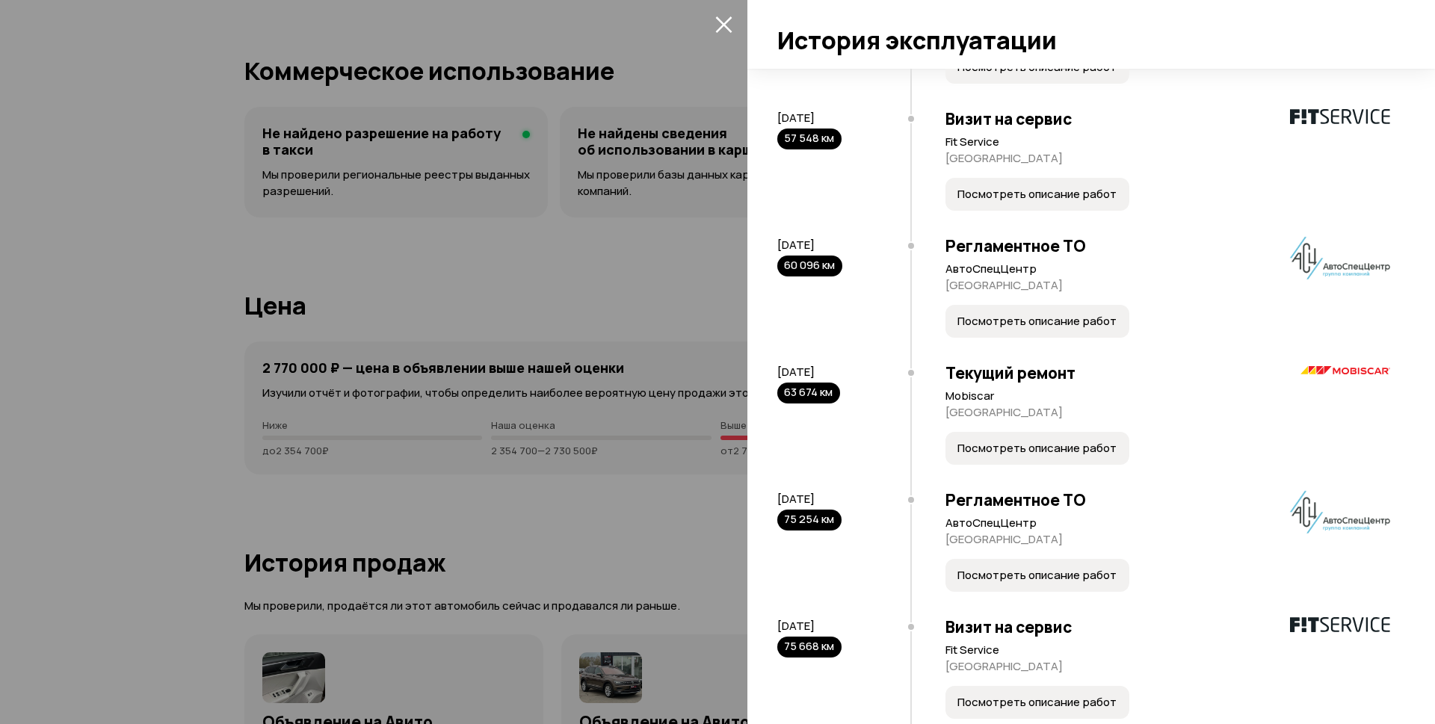
scroll to position [1869, 0]
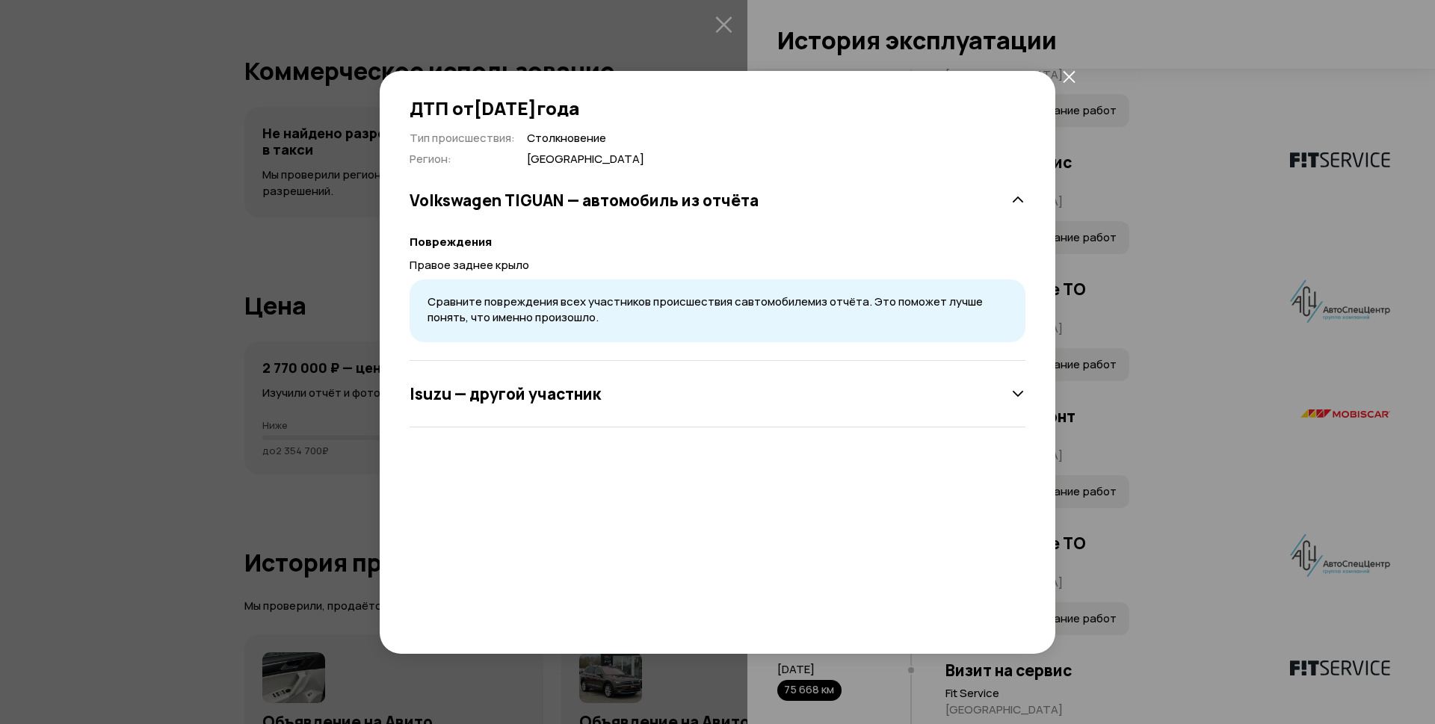
click at [1070, 79] on icon "закрыть" at bounding box center [1069, 76] width 13 height 13
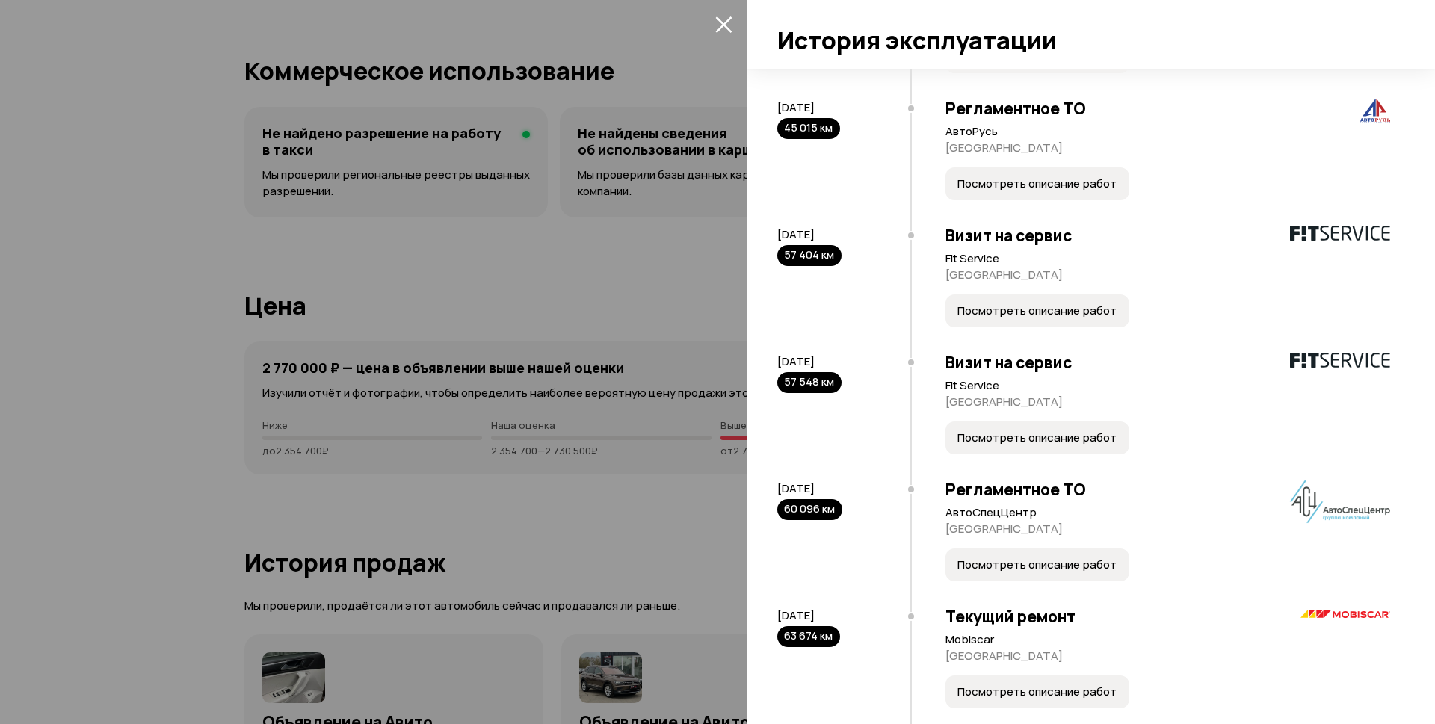
scroll to position [1644, 0]
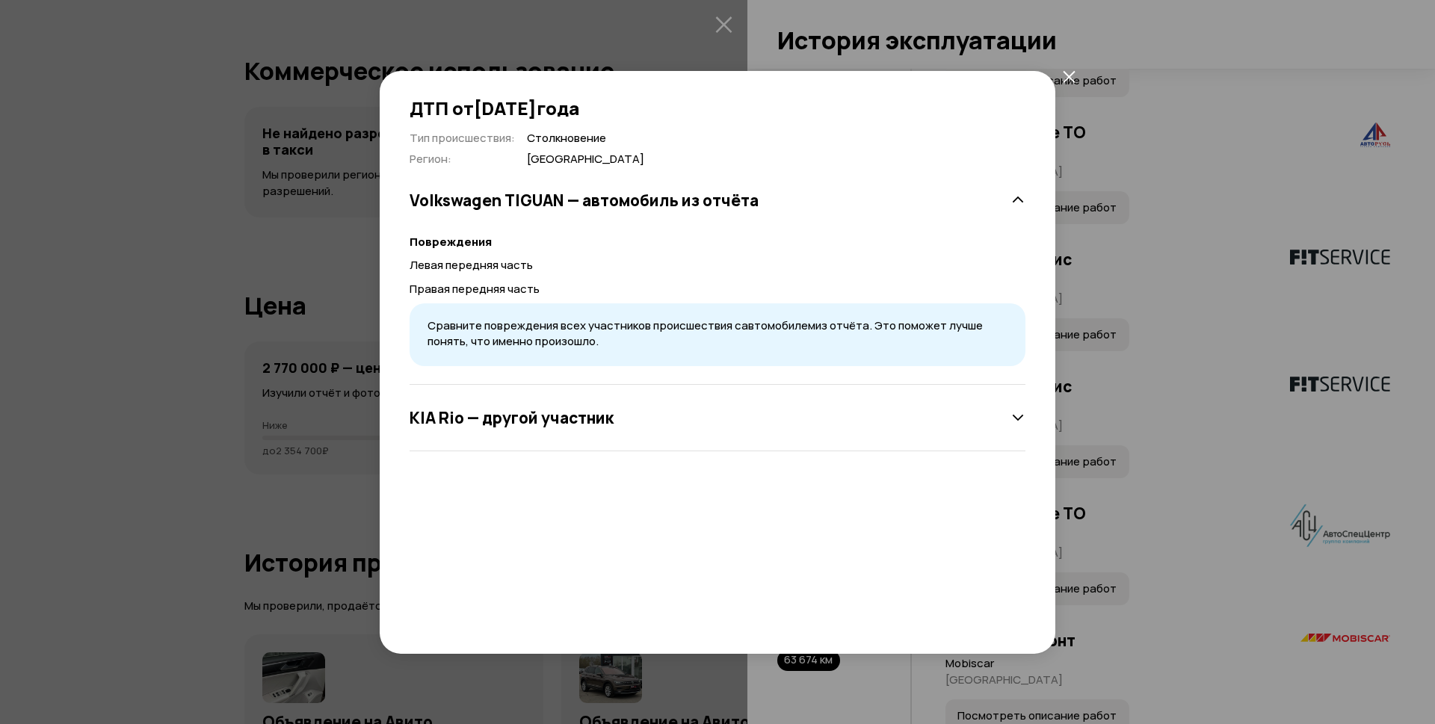
click at [1073, 74] on icon "закрыть" at bounding box center [1069, 77] width 12 height 12
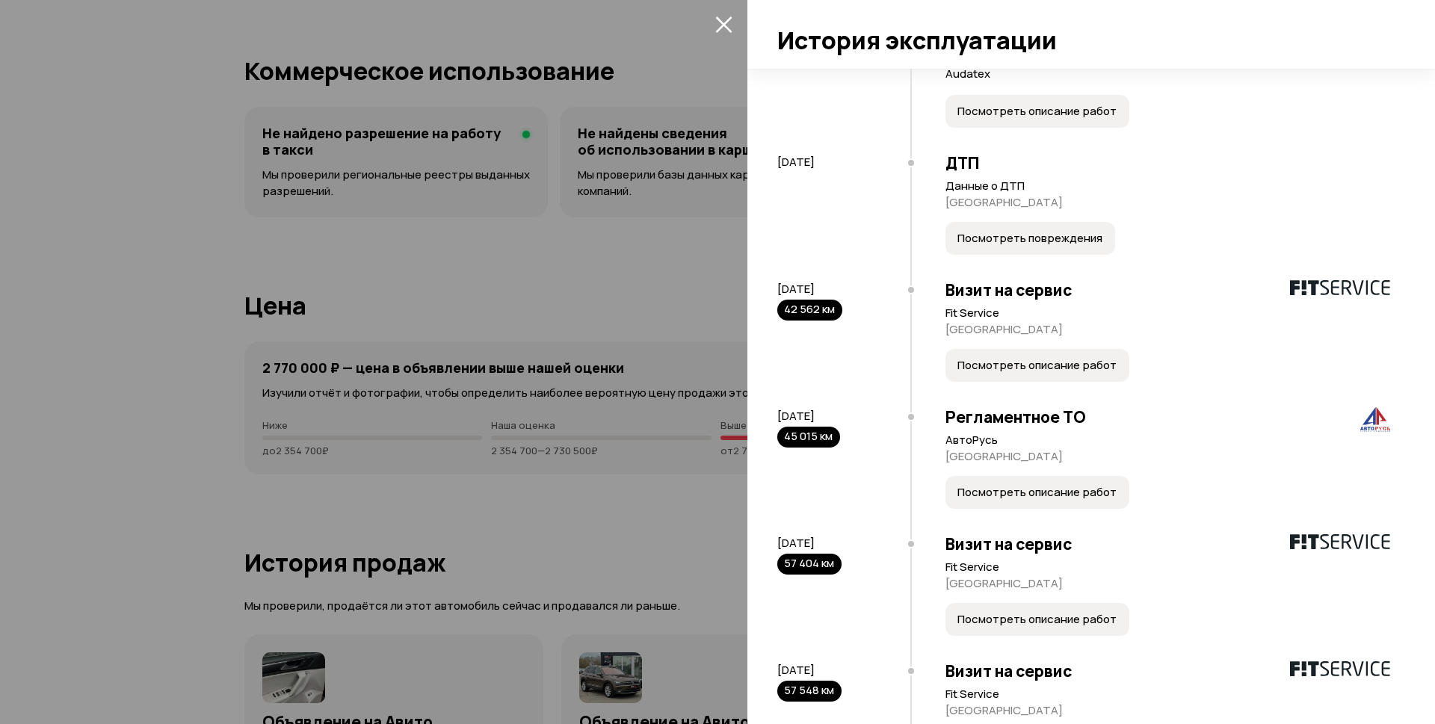
scroll to position [1345, 0]
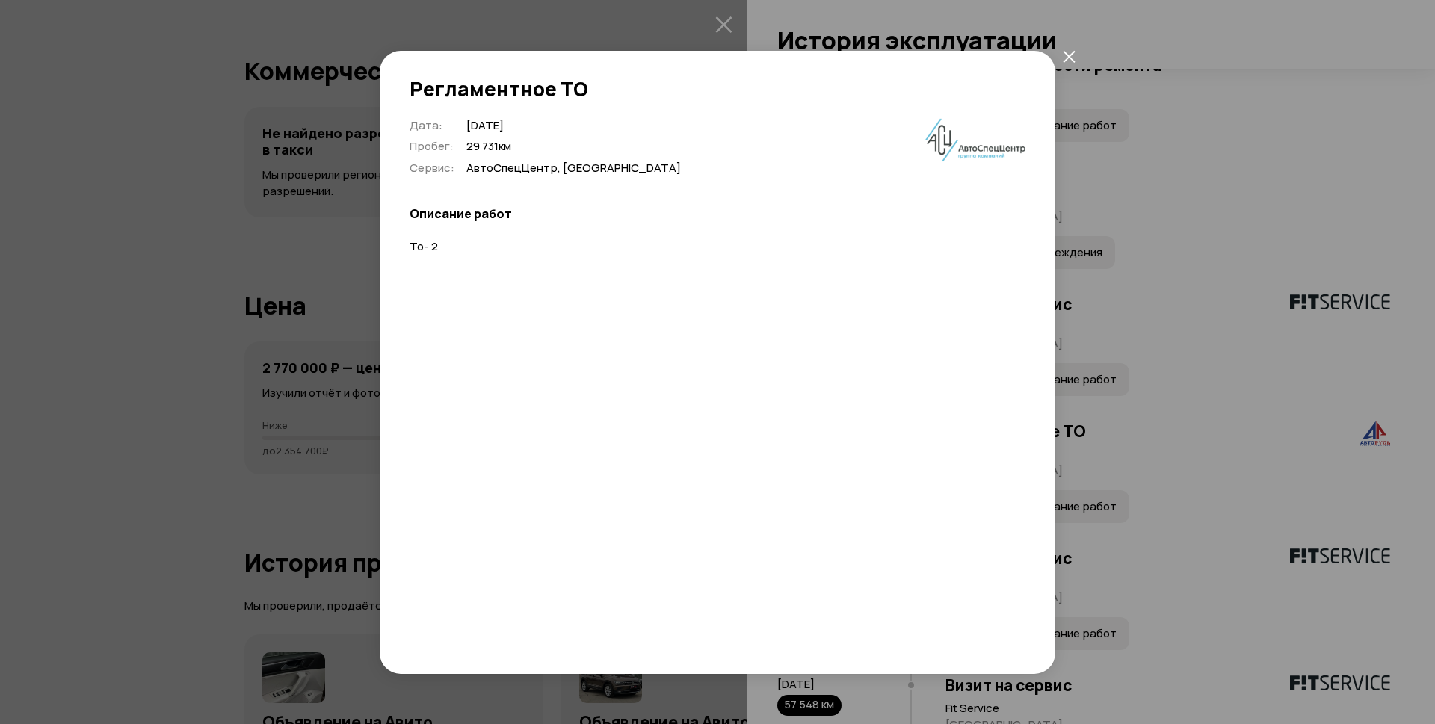
click at [1069, 52] on icon "закрыть" at bounding box center [1069, 56] width 13 height 13
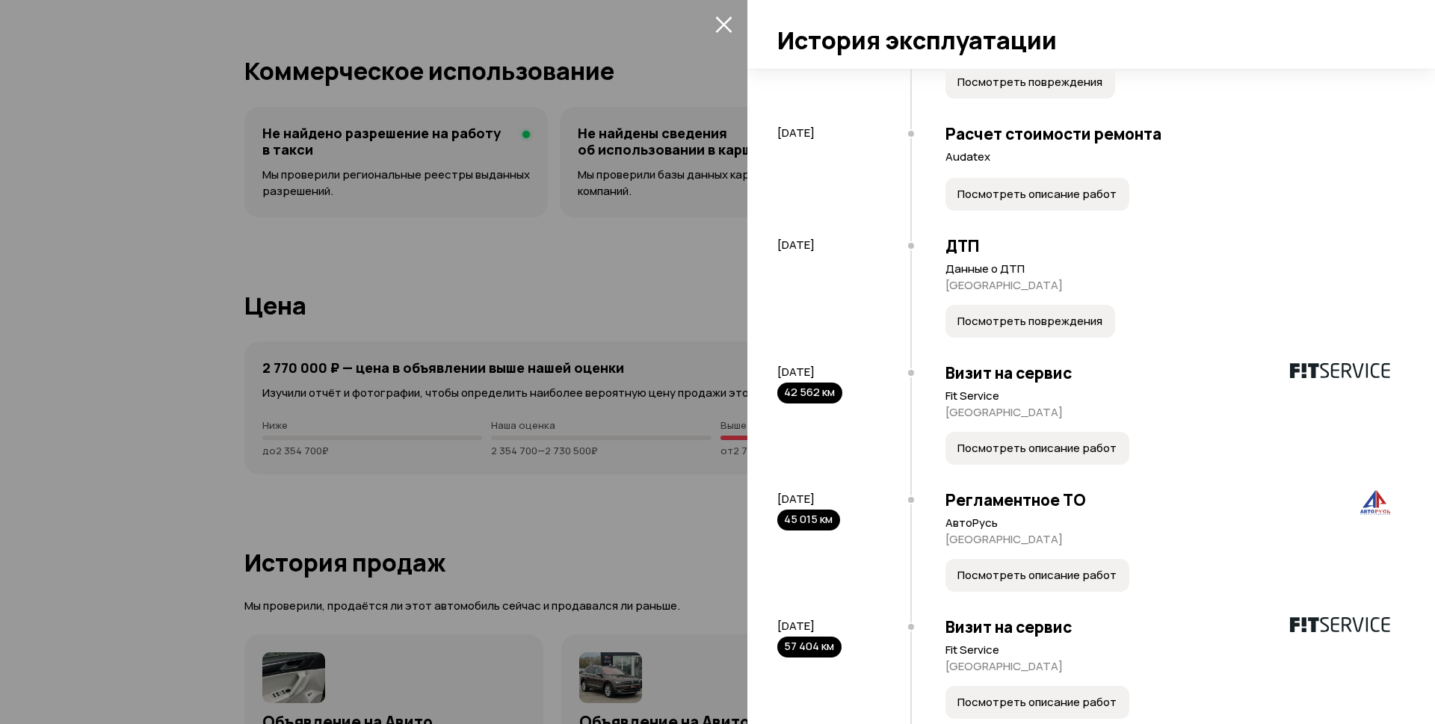
scroll to position [1196, 0]
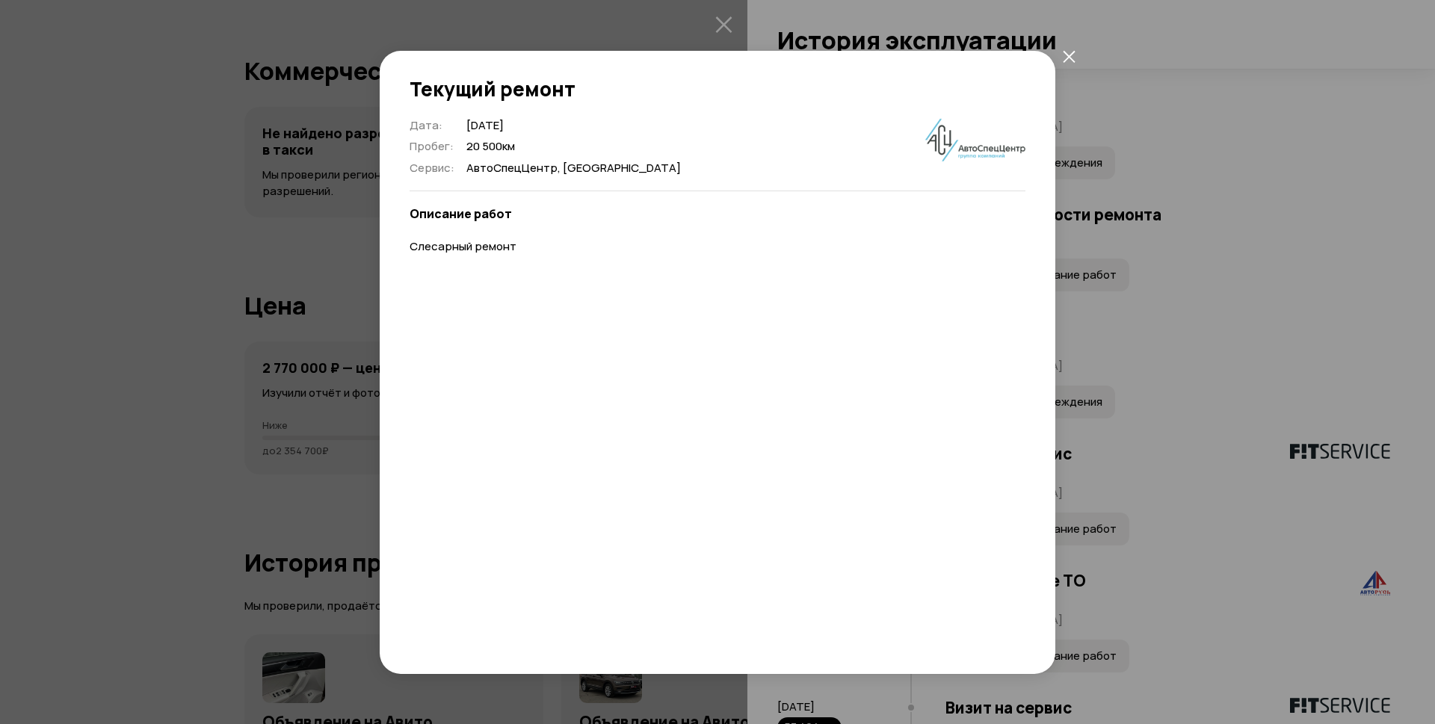
click at [1065, 58] on icon "закрыть" at bounding box center [1069, 56] width 13 height 13
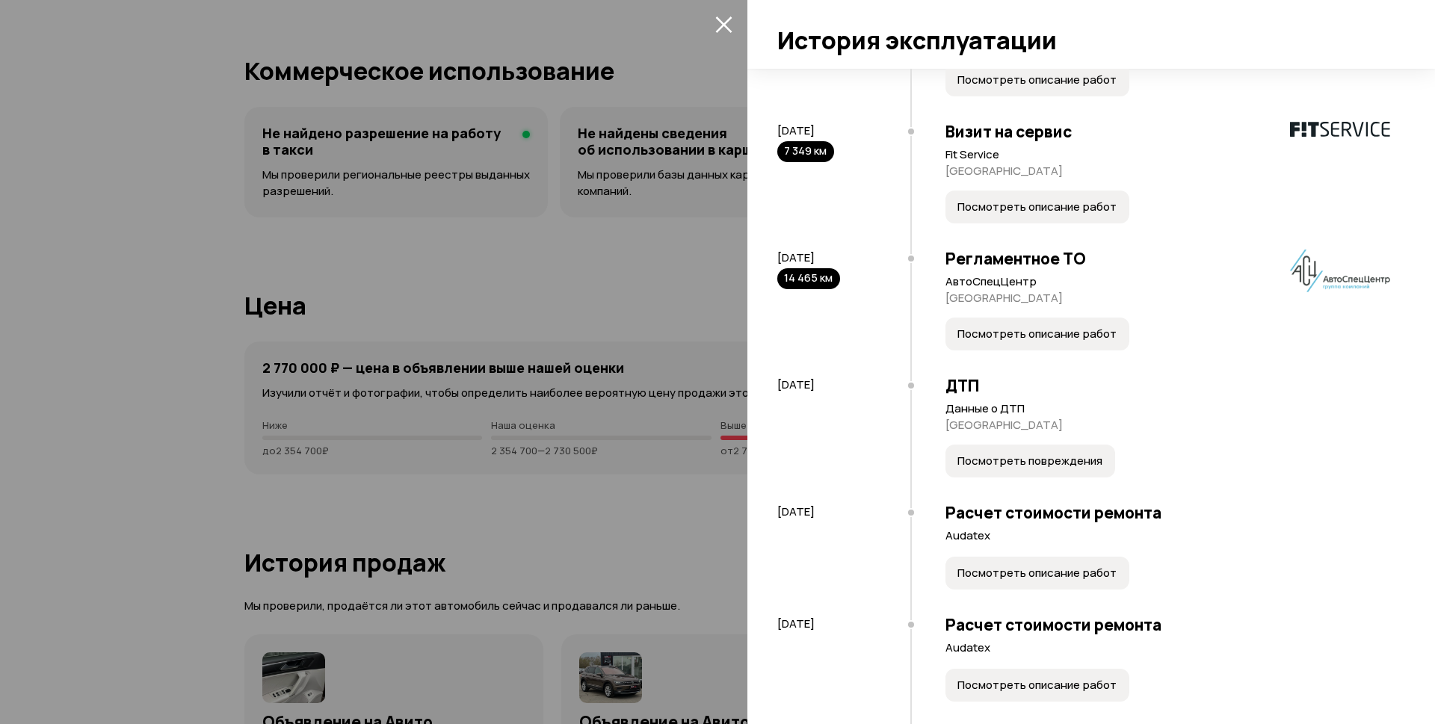
scroll to position [299, 0]
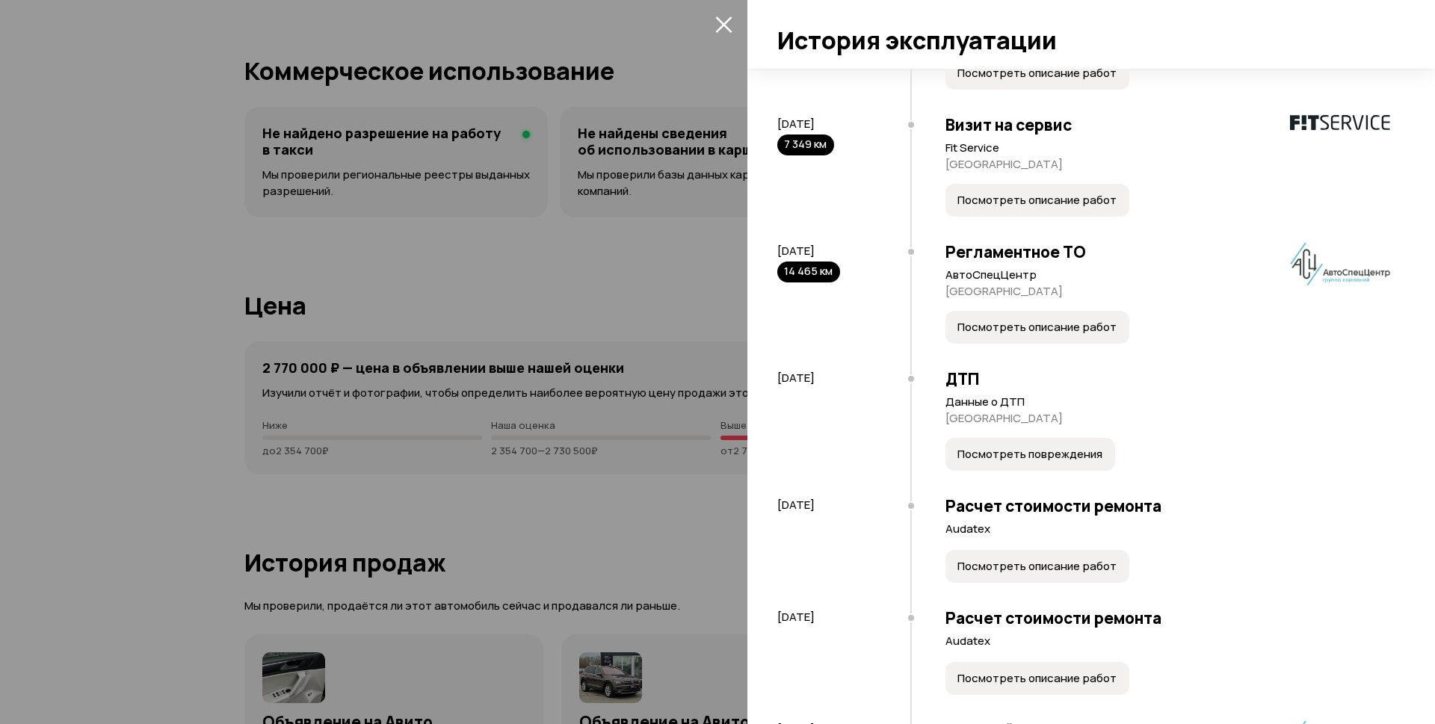
click at [957, 208] on span "Посмотреть описание работ" at bounding box center [1036, 200] width 159 height 15
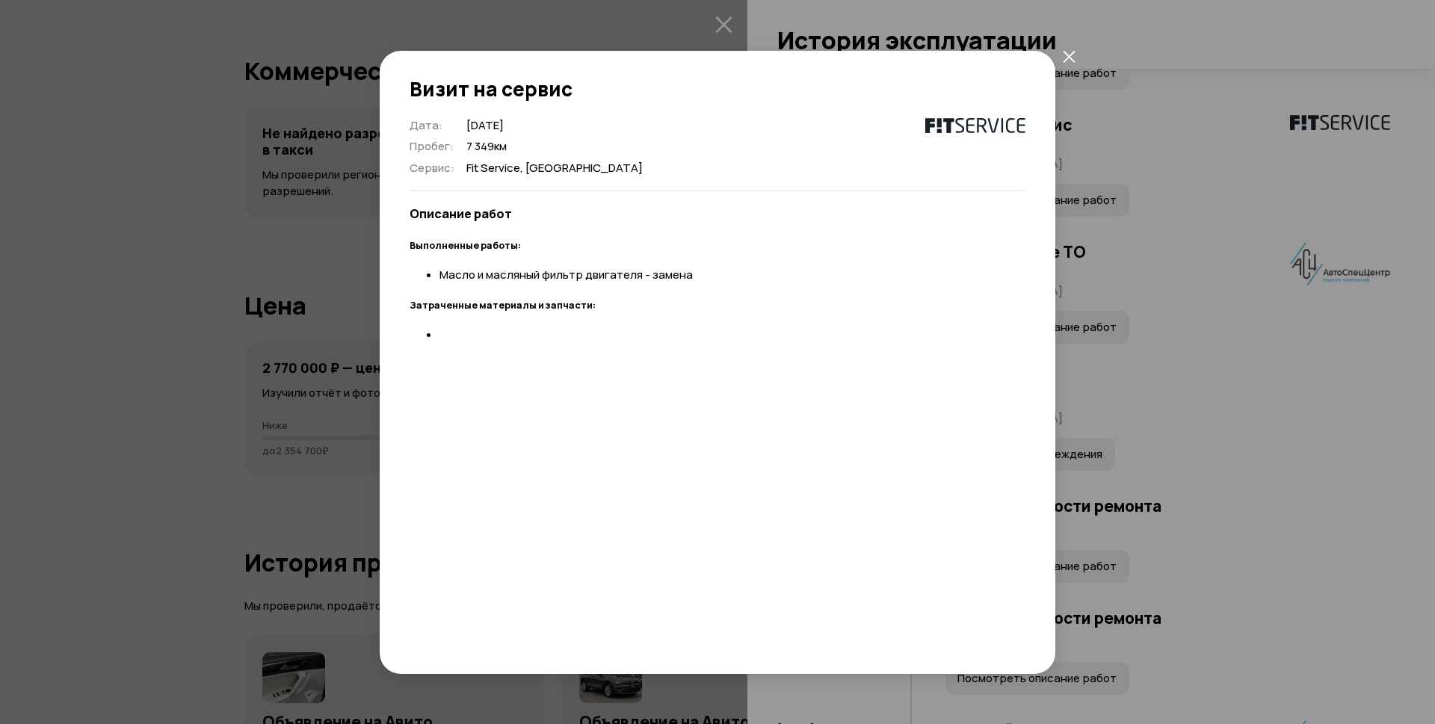
click at [1064, 56] on icon "закрыть" at bounding box center [1069, 56] width 13 height 13
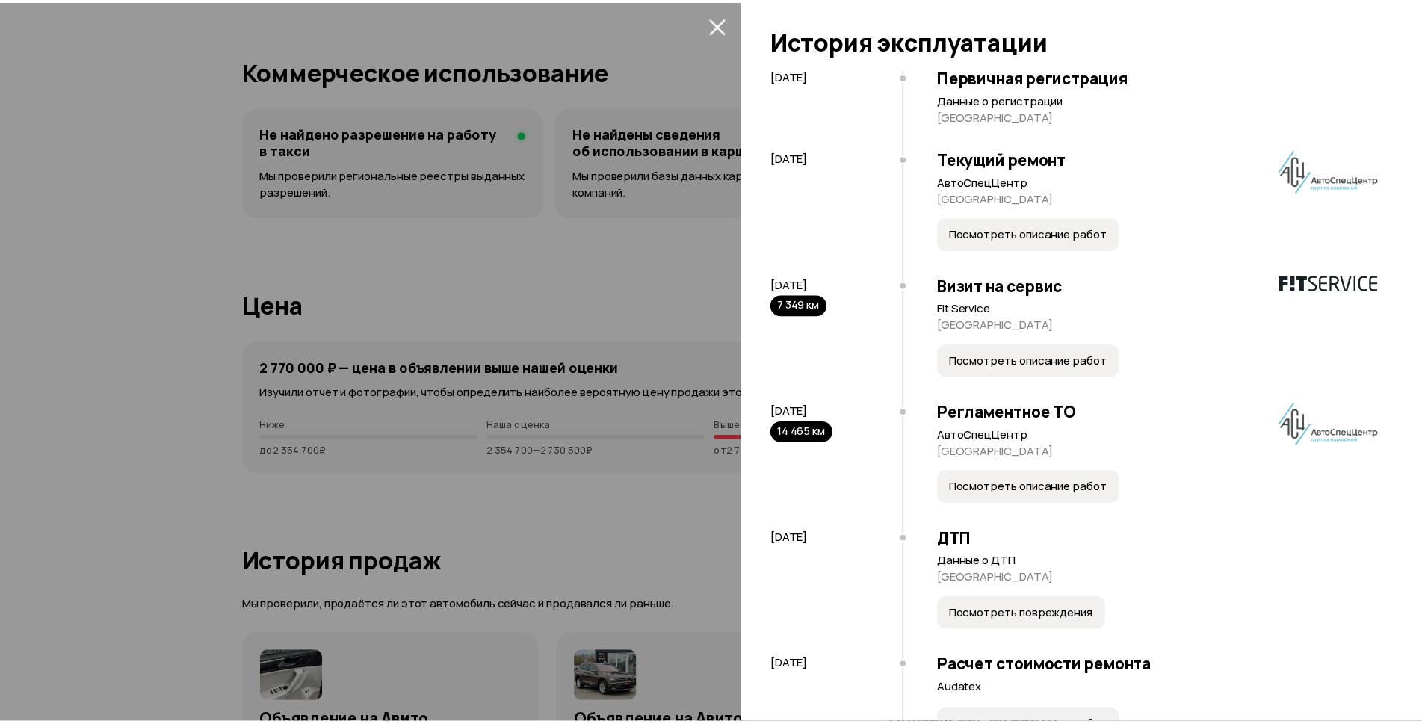
scroll to position [0, 0]
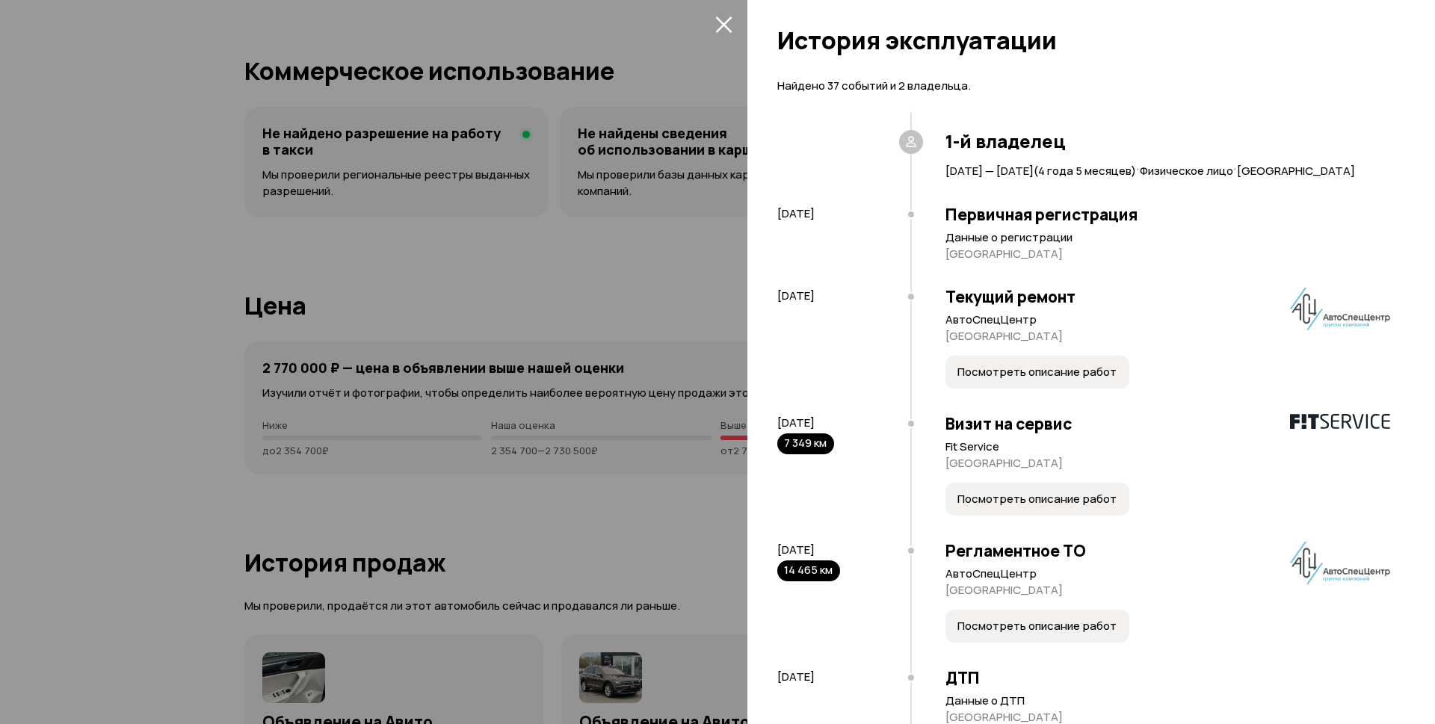
click at [957, 380] on span "Посмотреть описание работ" at bounding box center [1036, 372] width 159 height 15
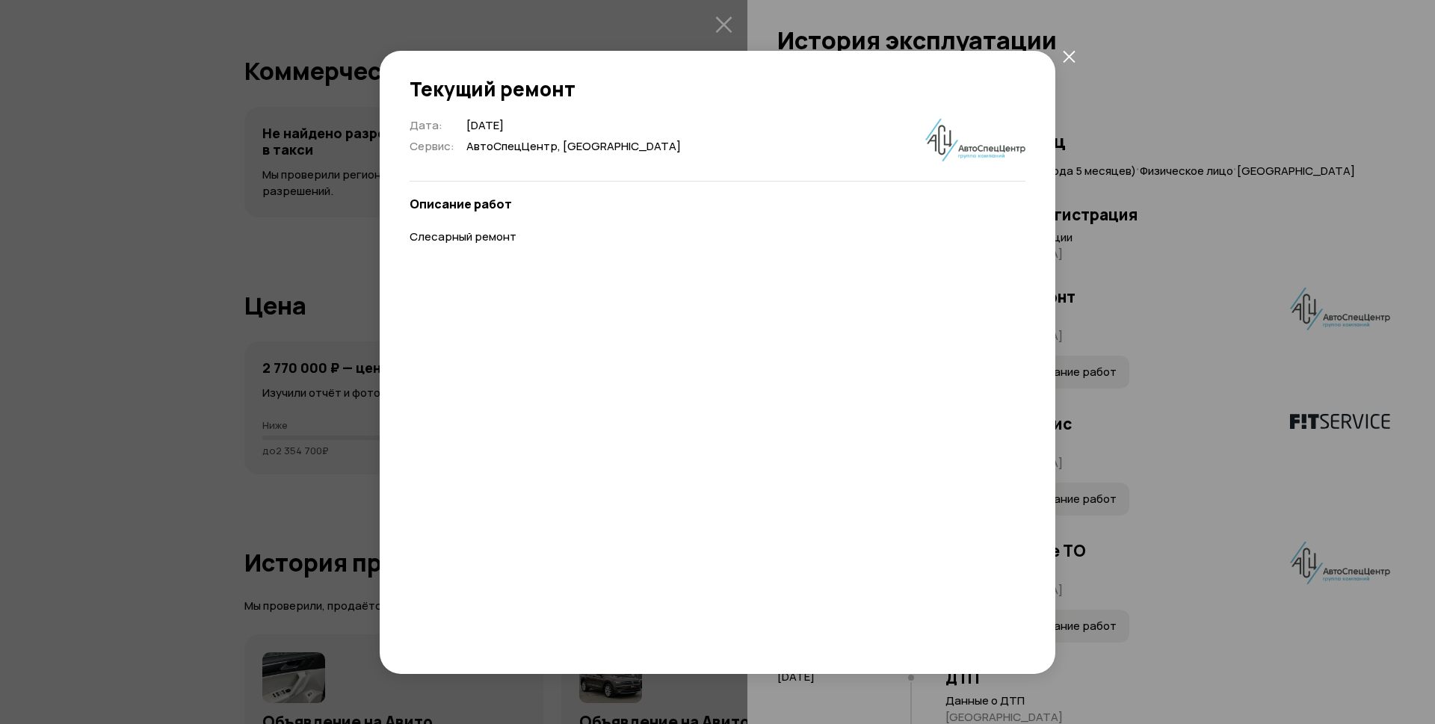
click at [1066, 56] on icon "закрыть" at bounding box center [1069, 56] width 13 height 13
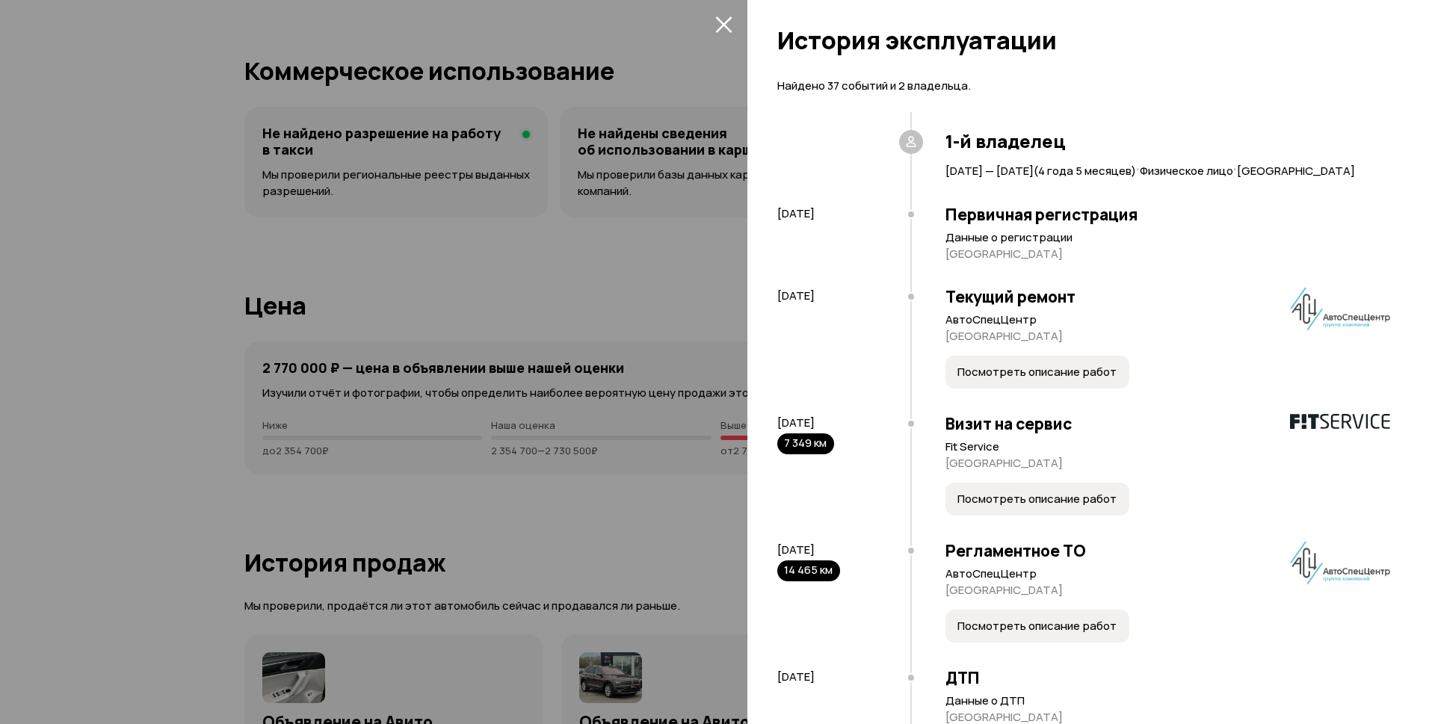
click at [721, 18] on icon "закрыть" at bounding box center [723, 24] width 17 height 17
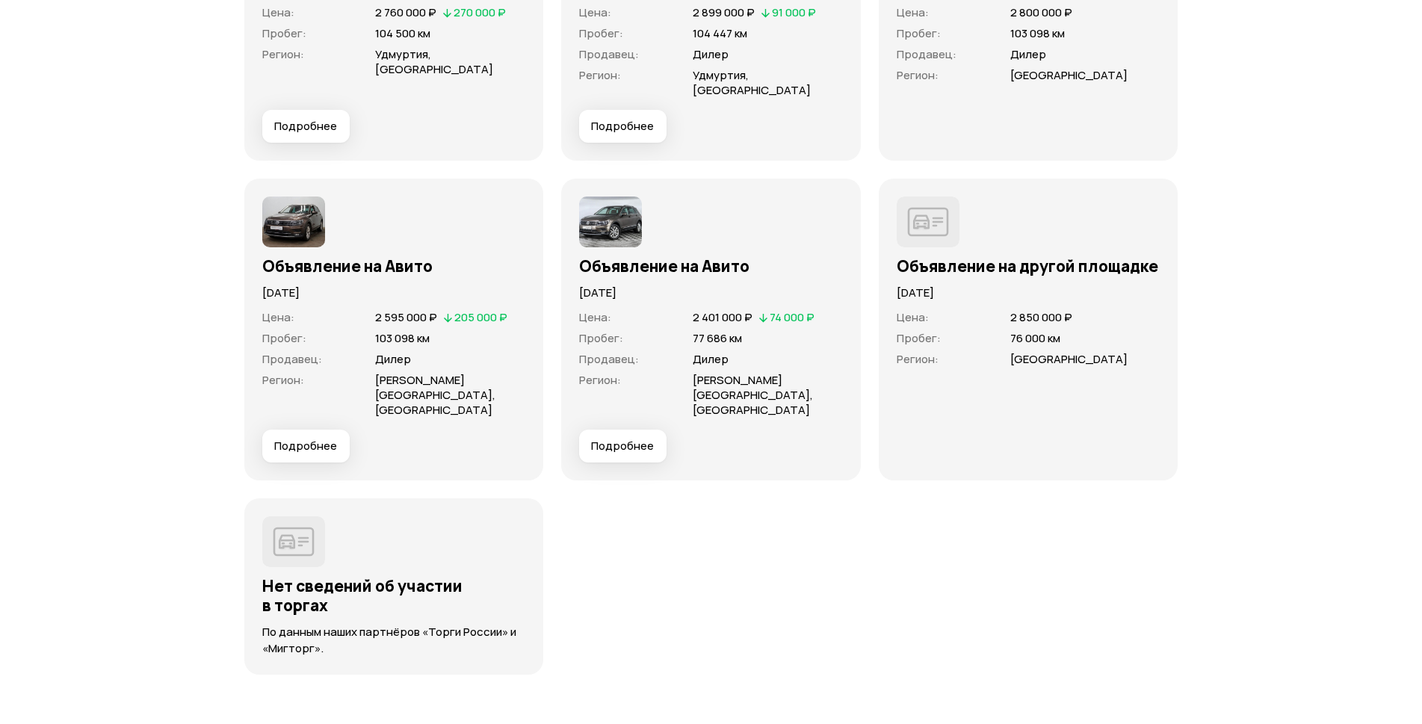
scroll to position [4864, 0]
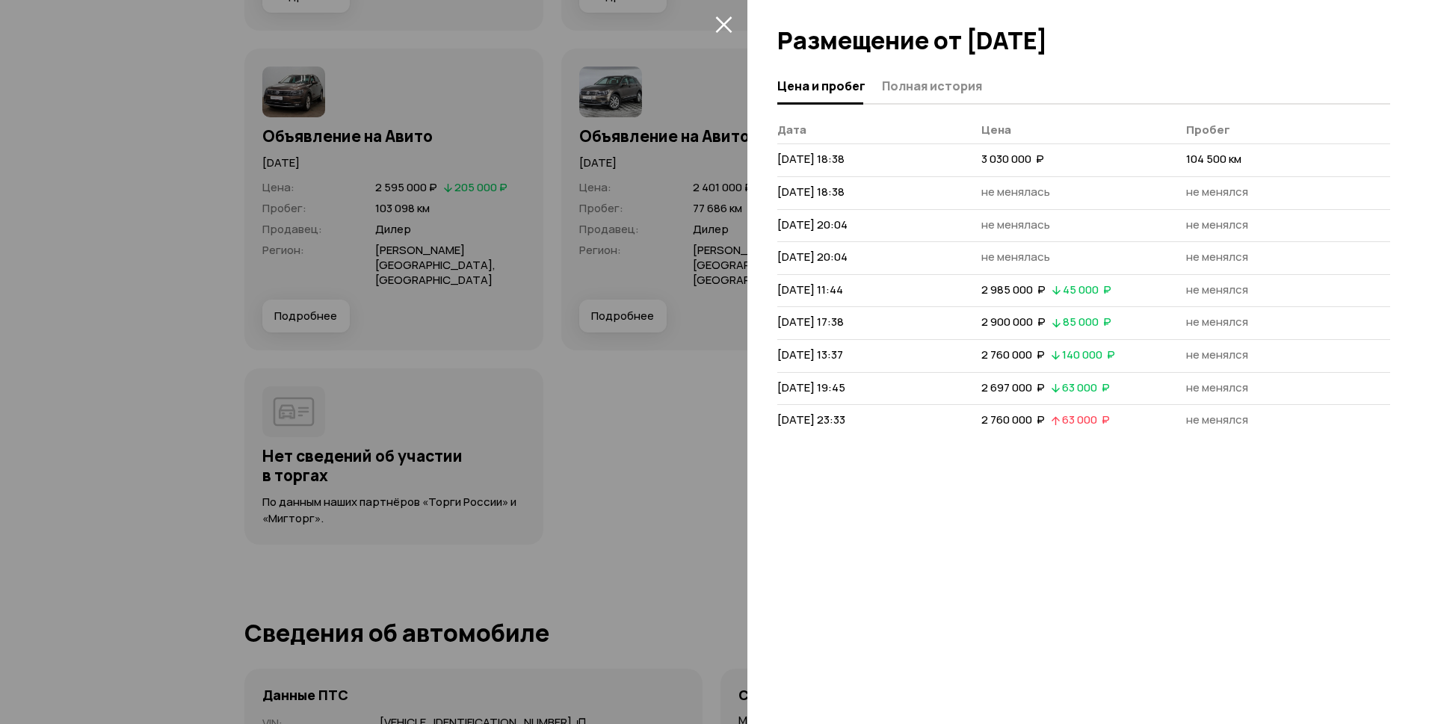
click at [730, 22] on icon "закрыть" at bounding box center [723, 24] width 17 height 17
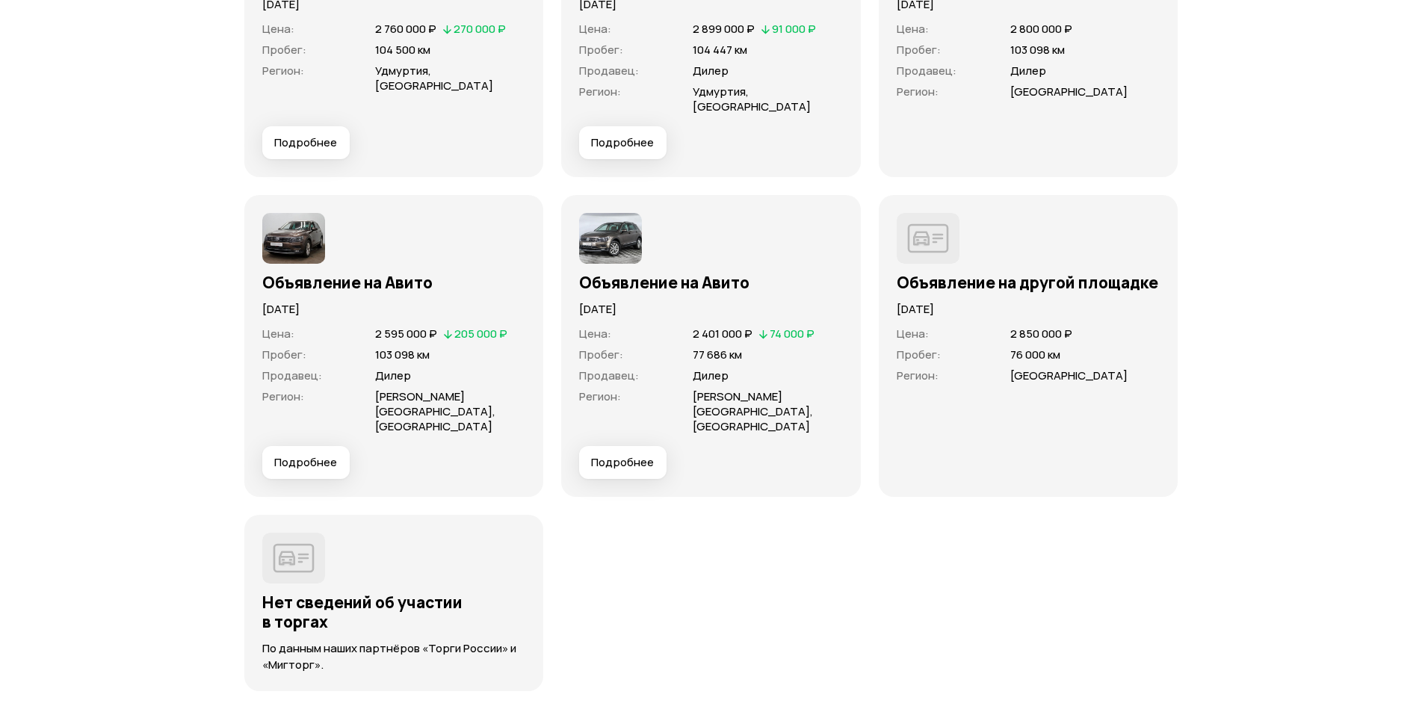
scroll to position [4490, 0]
